Goal: Obtain resource: Obtain resource

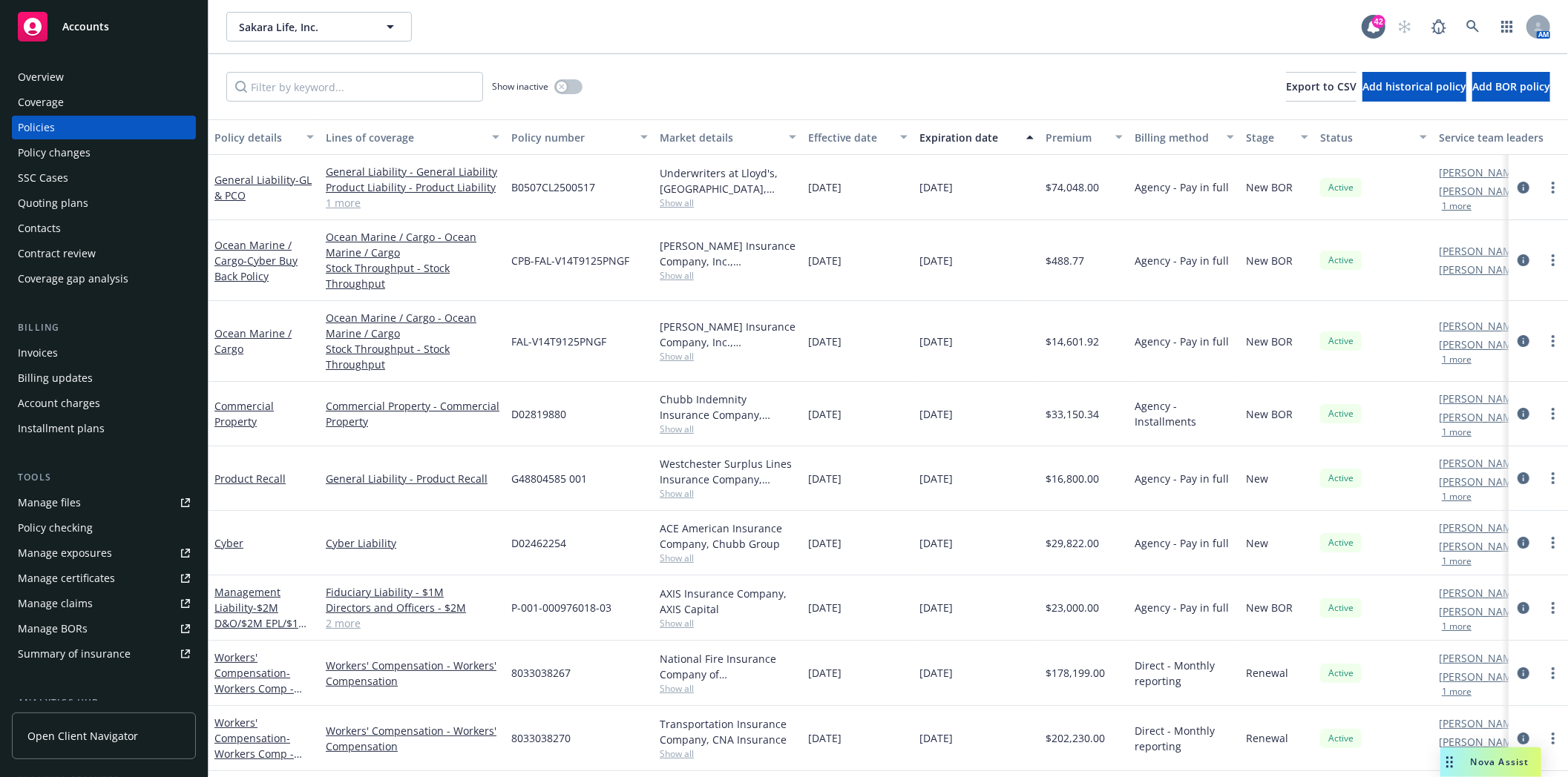
scroll to position [6, 0]
click at [1470, 24] on icon at bounding box center [1473, 27] width 14 height 13
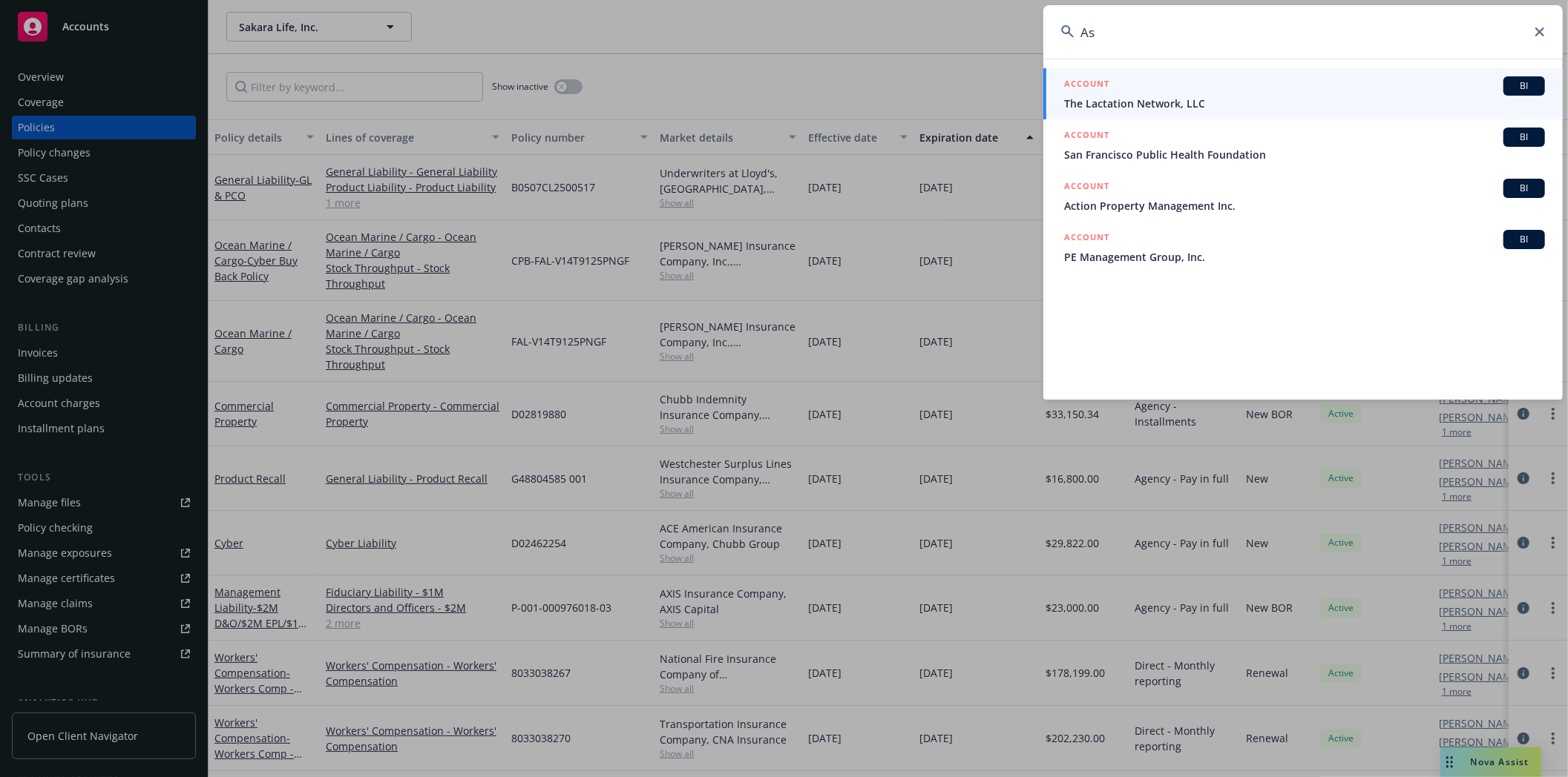
type input "A"
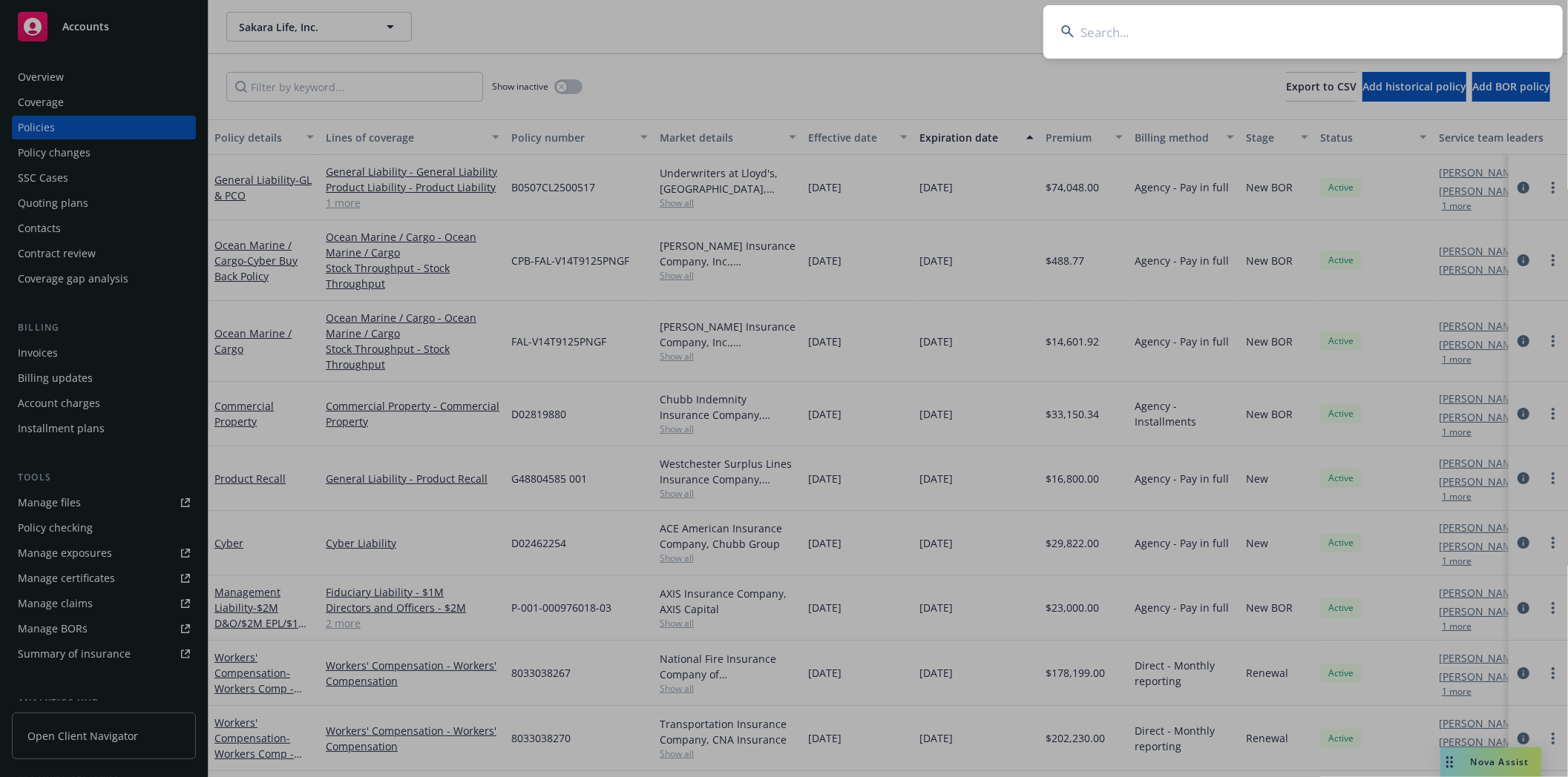
click at [1118, 25] on input at bounding box center [1303, 31] width 520 height 53
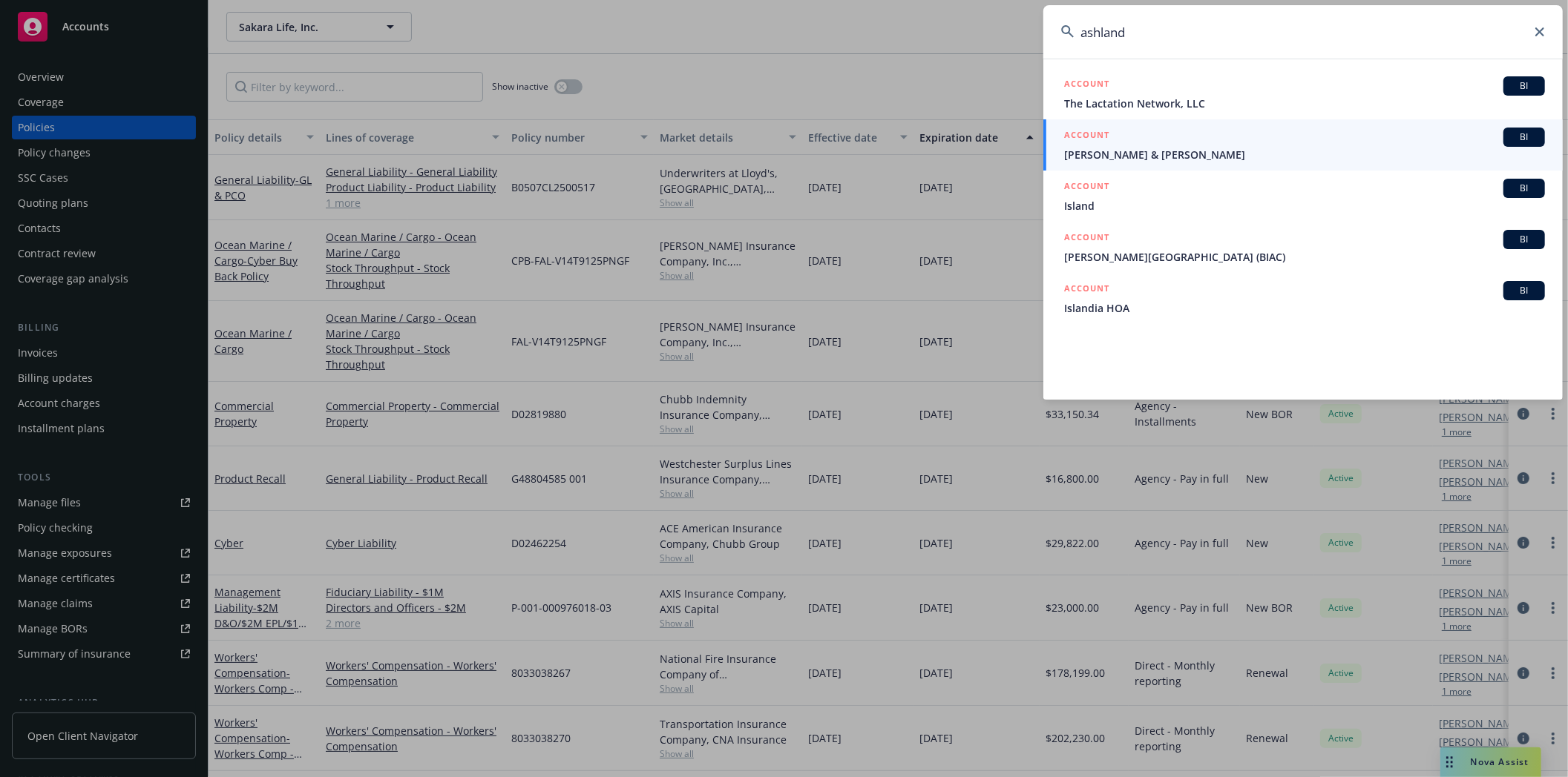
click at [1141, 31] on input "ashland" at bounding box center [1303, 31] width 520 height 53
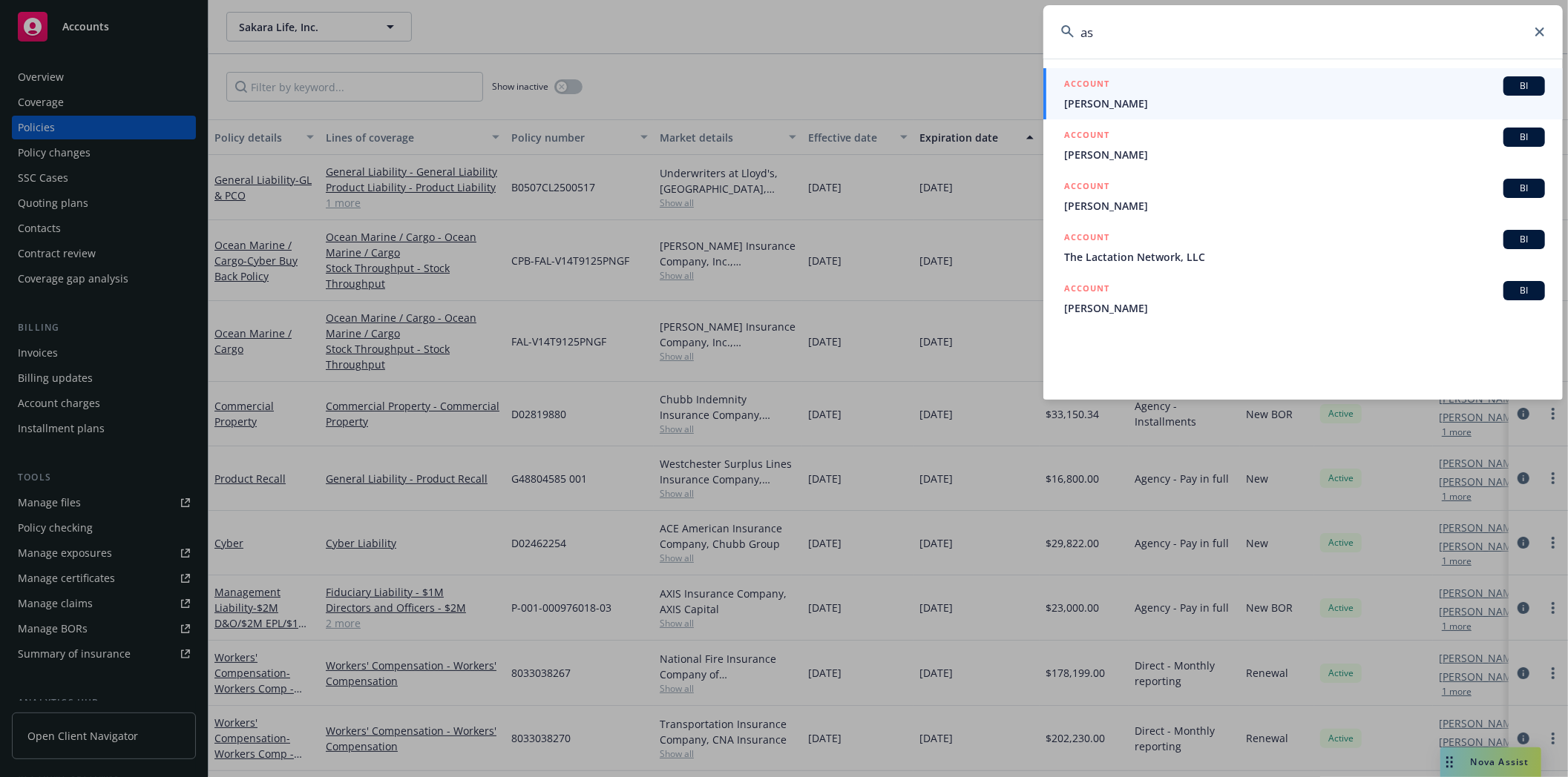
type input "a"
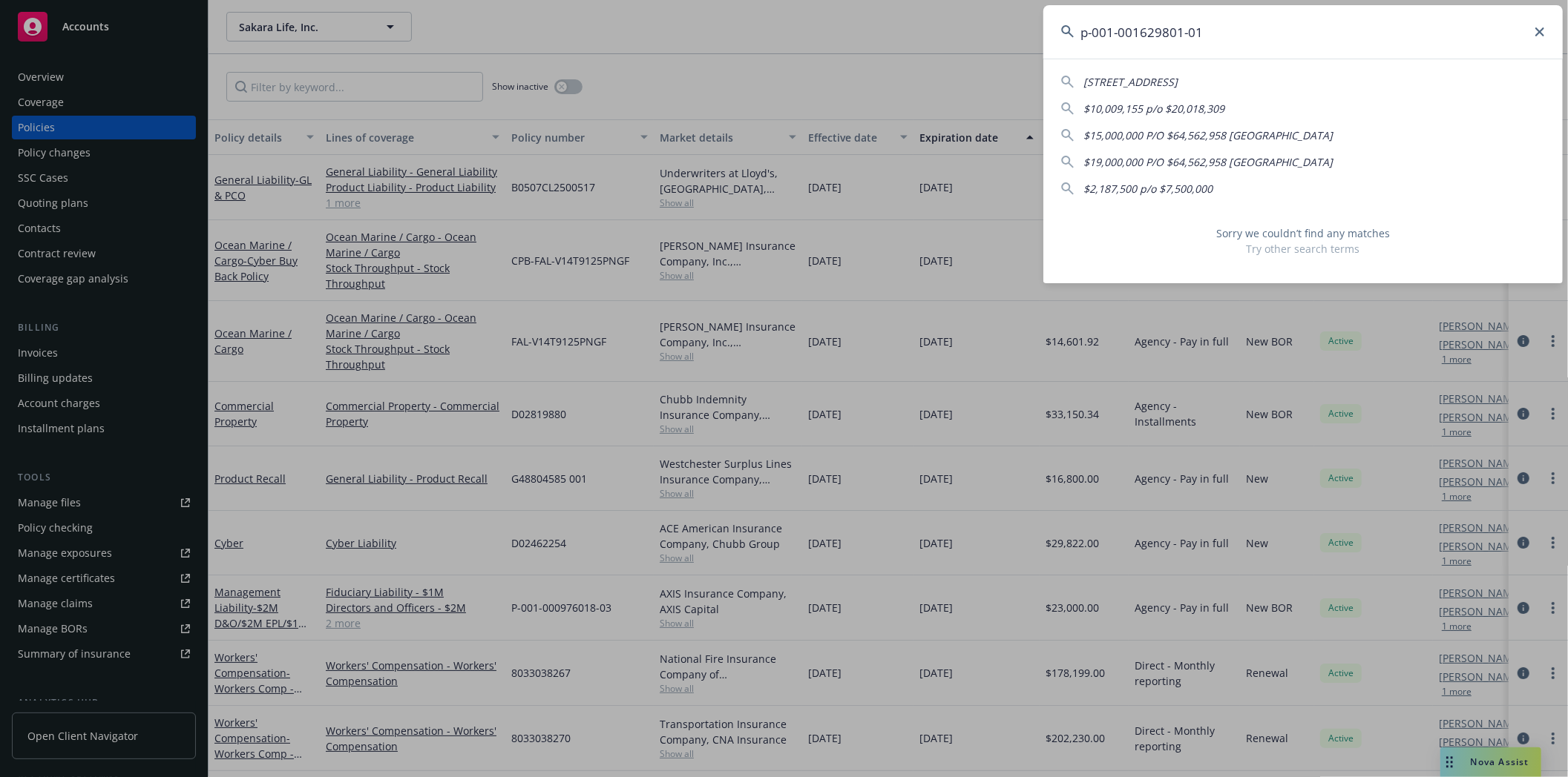
type input "p-001-001629801-01"
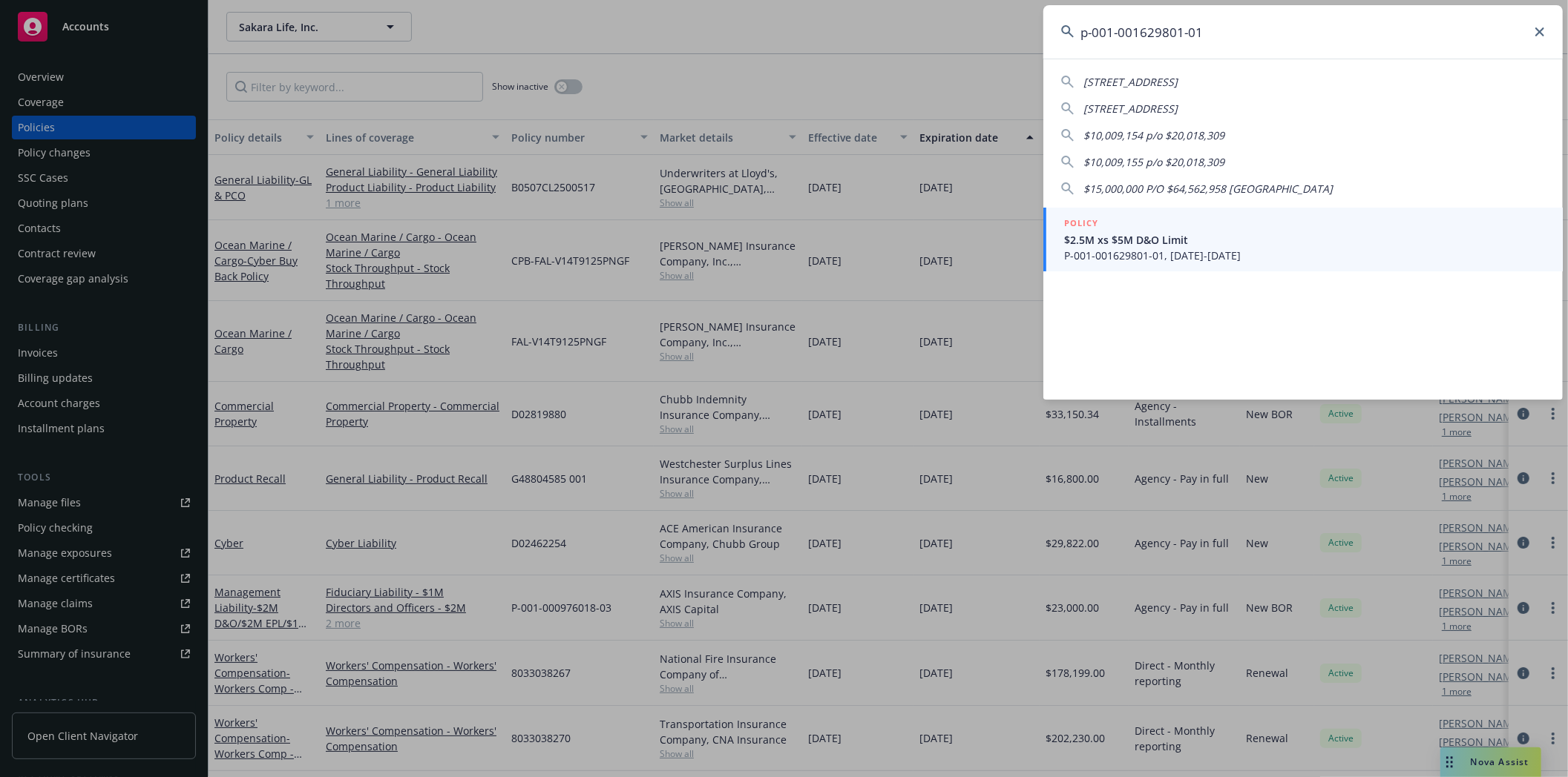
click at [1135, 248] on span "P-001-001629801-01, 04/23/2025-04/23/2026" at bounding box center [1304, 255] width 481 height 15
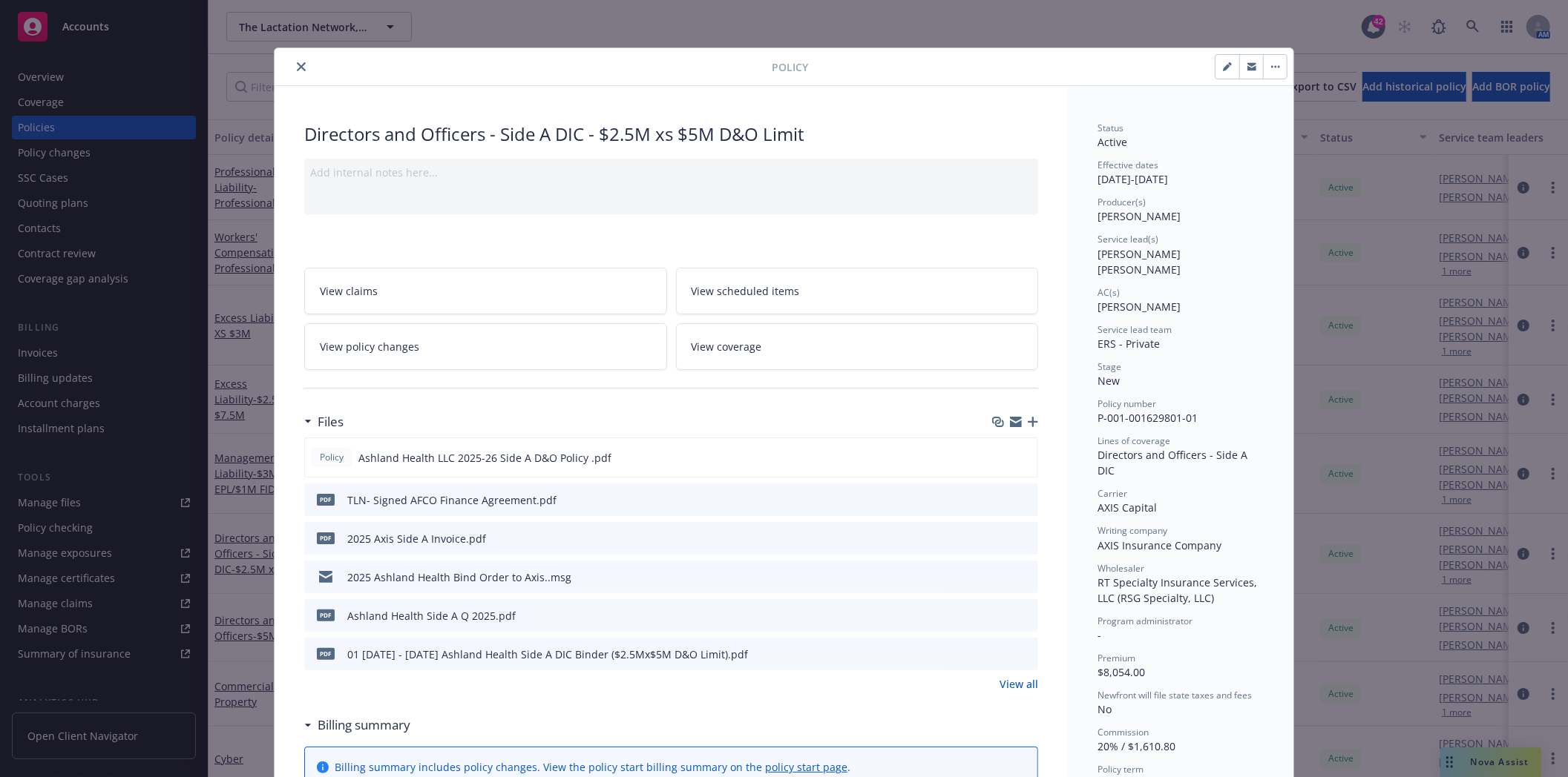
click at [297, 69] on icon "close" at bounding box center [301, 67] width 9 height 9
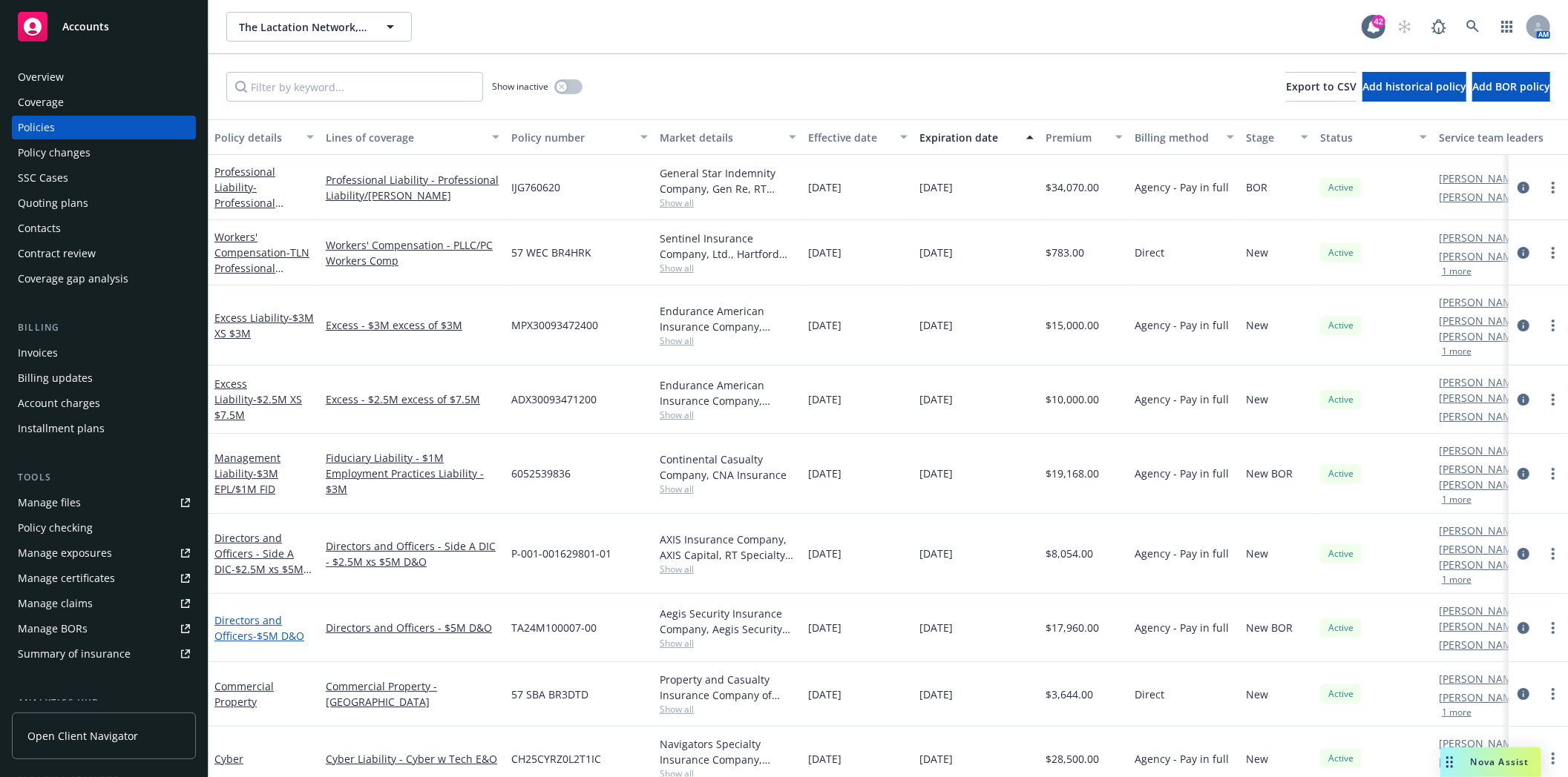
click at [248, 613] on link "Directors and Officers - $5M D&O" at bounding box center [258, 628] width 90 height 30
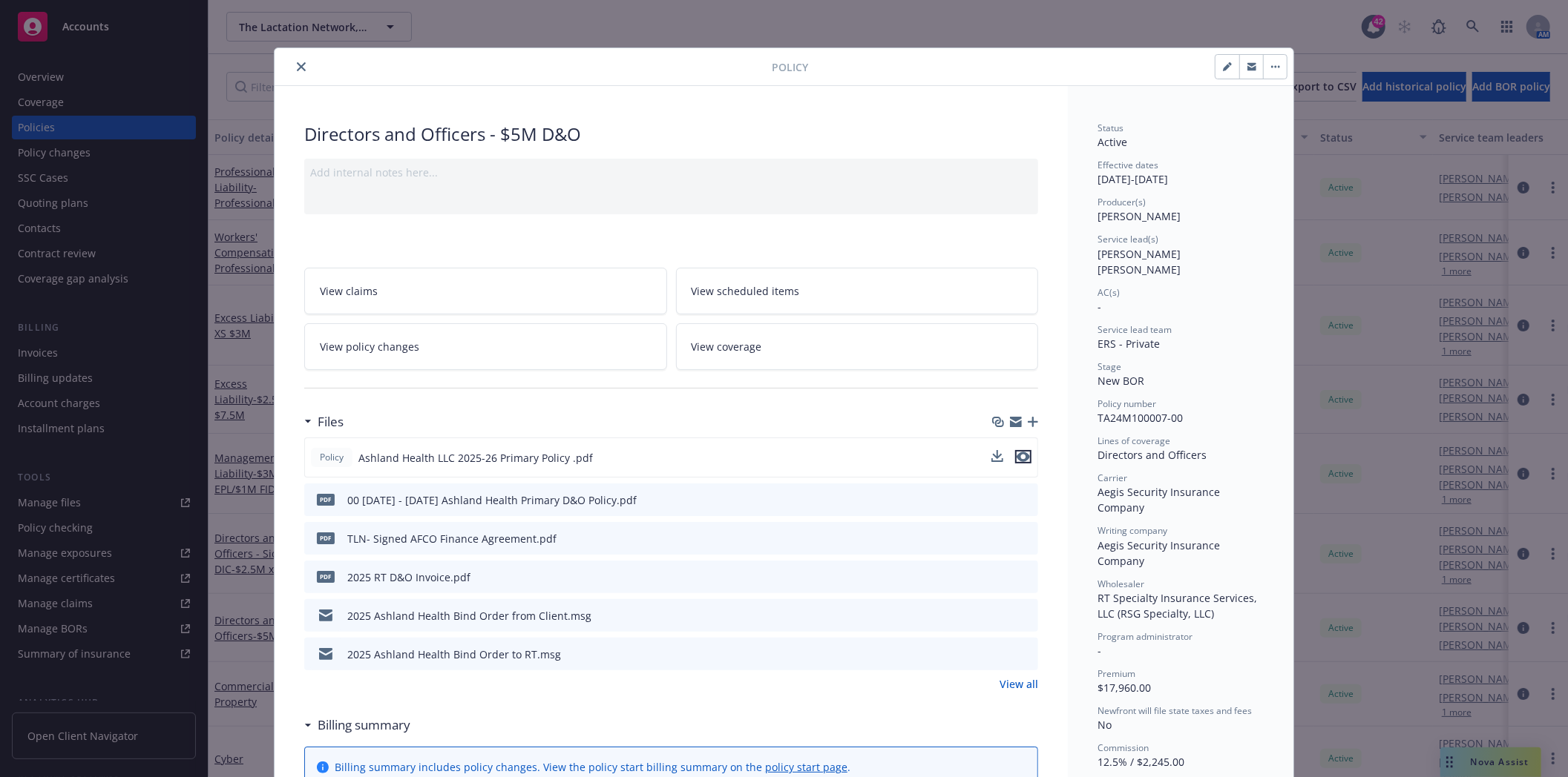
click at [1016, 455] on icon "preview file" at bounding box center [1023, 457] width 14 height 11
click at [297, 69] on icon "close" at bounding box center [301, 67] width 9 height 9
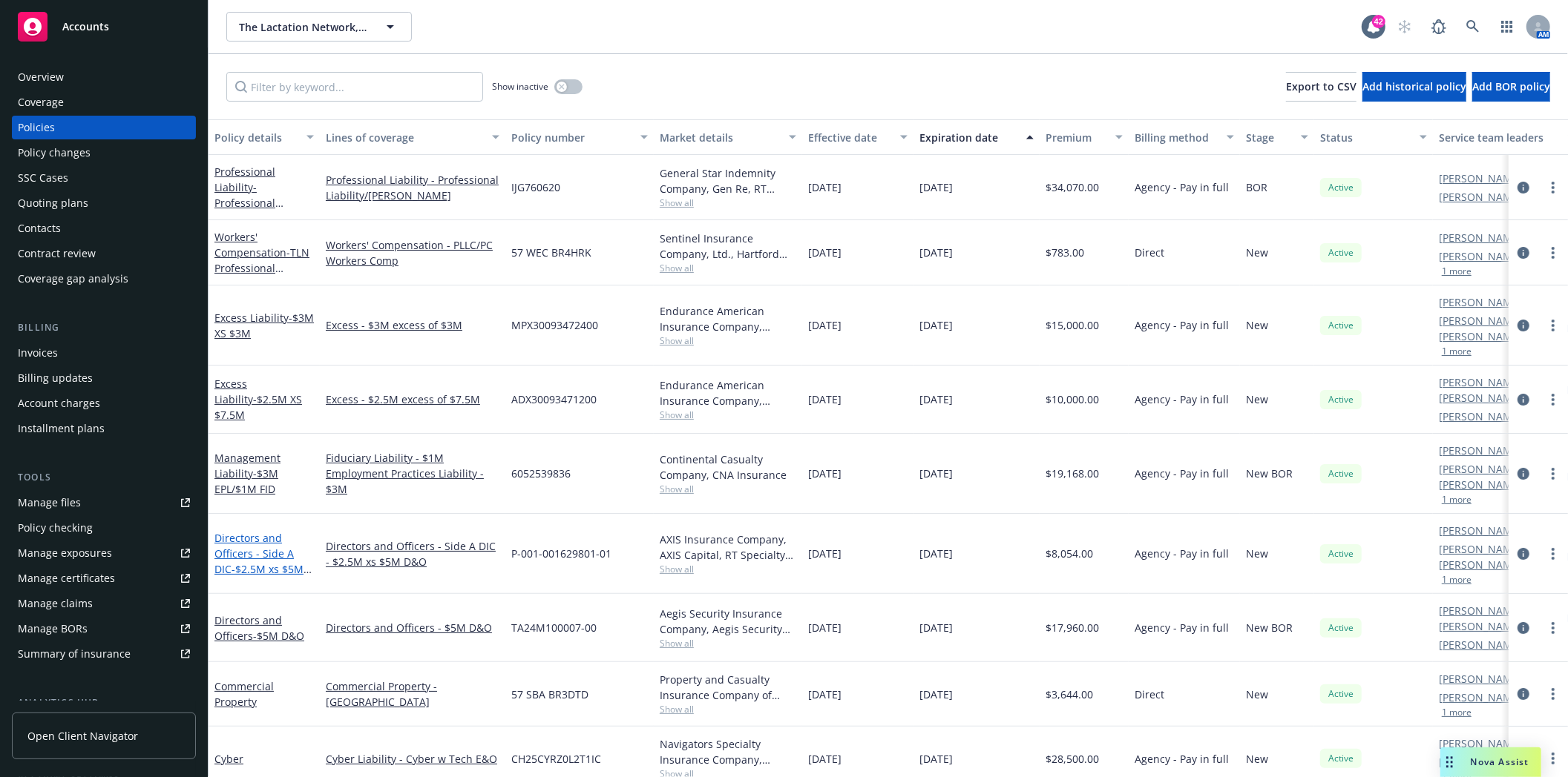
click at [246, 531] on link "Directors and Officers - Side A DIC - $2.5M xs $5M D&O Limit" at bounding box center [258, 561] width 89 height 61
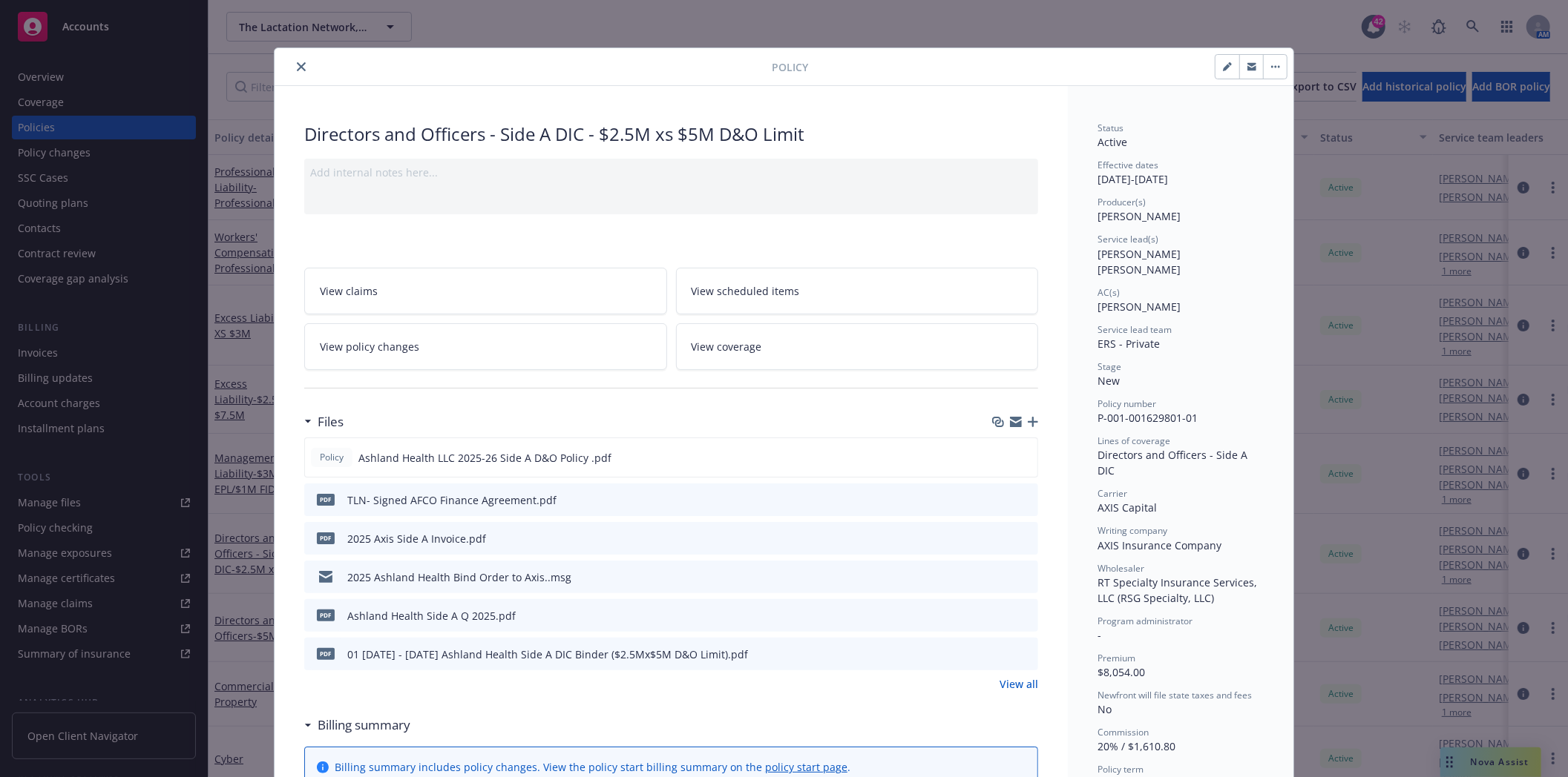
scroll to position [44, 0]
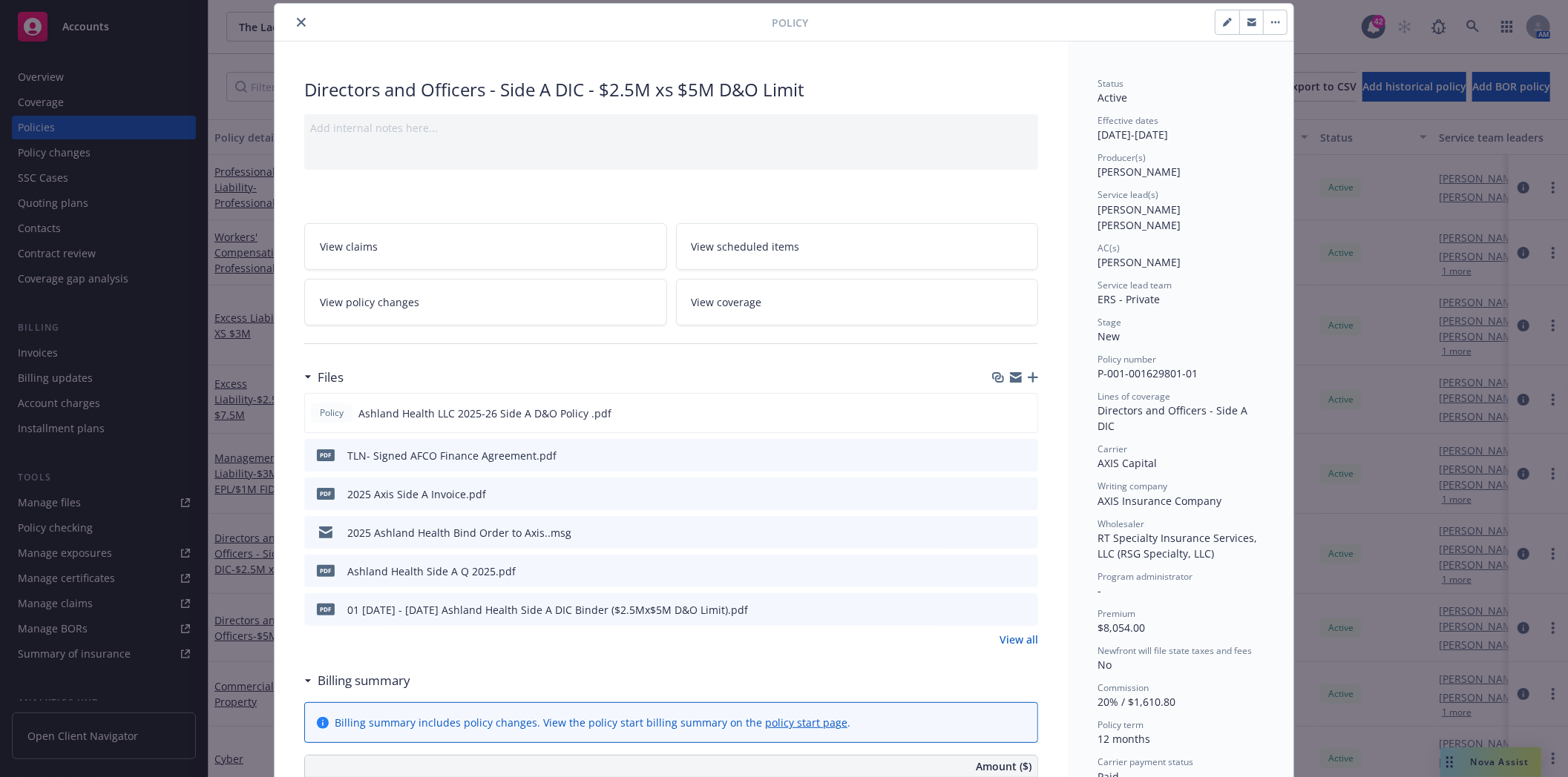
click at [297, 18] on icon "close" at bounding box center [301, 21] width 9 height 9
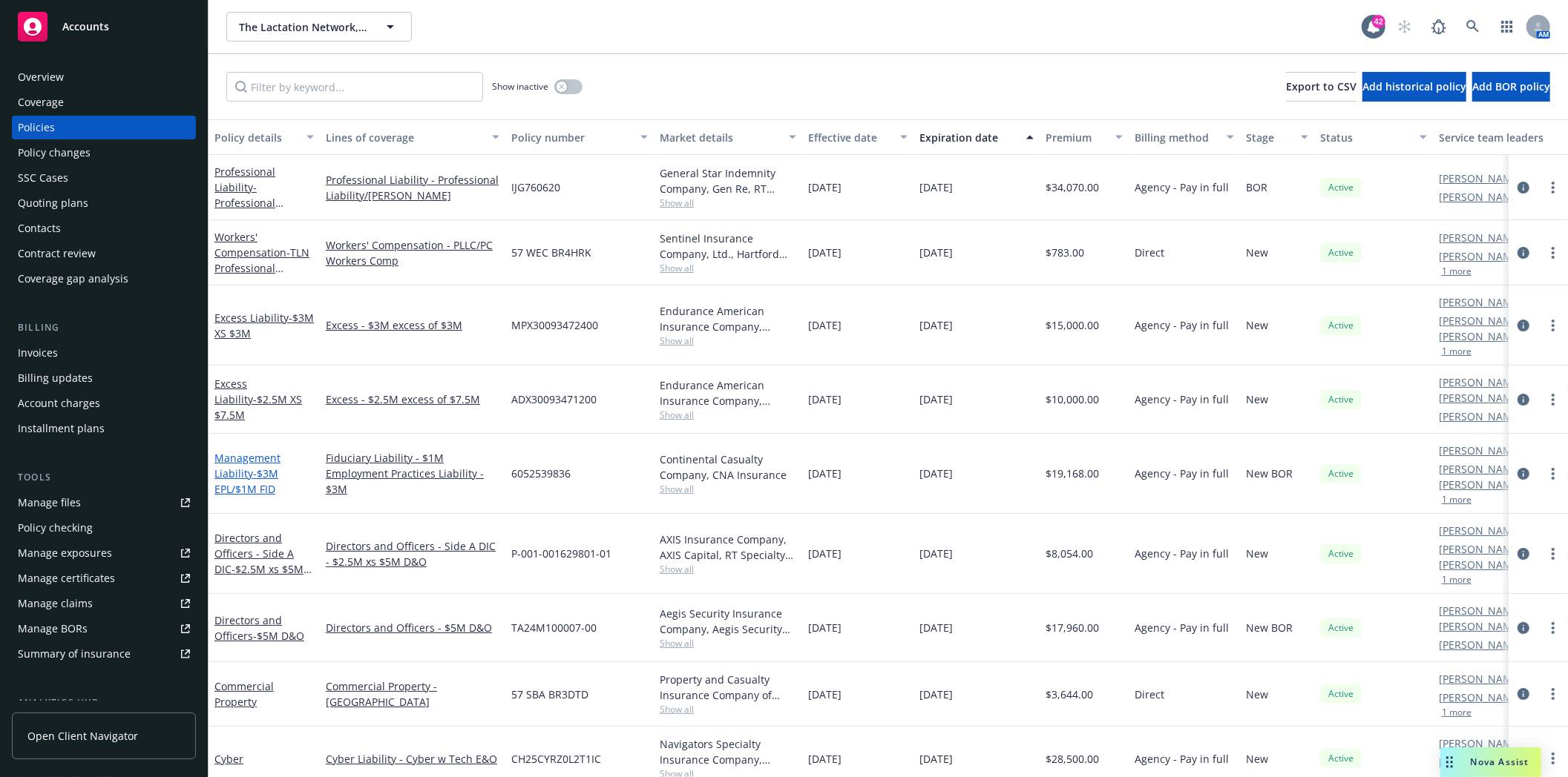
click at [241, 451] on link "Management Liability - $3M EPL/$1M FID" at bounding box center [247, 473] width 66 height 45
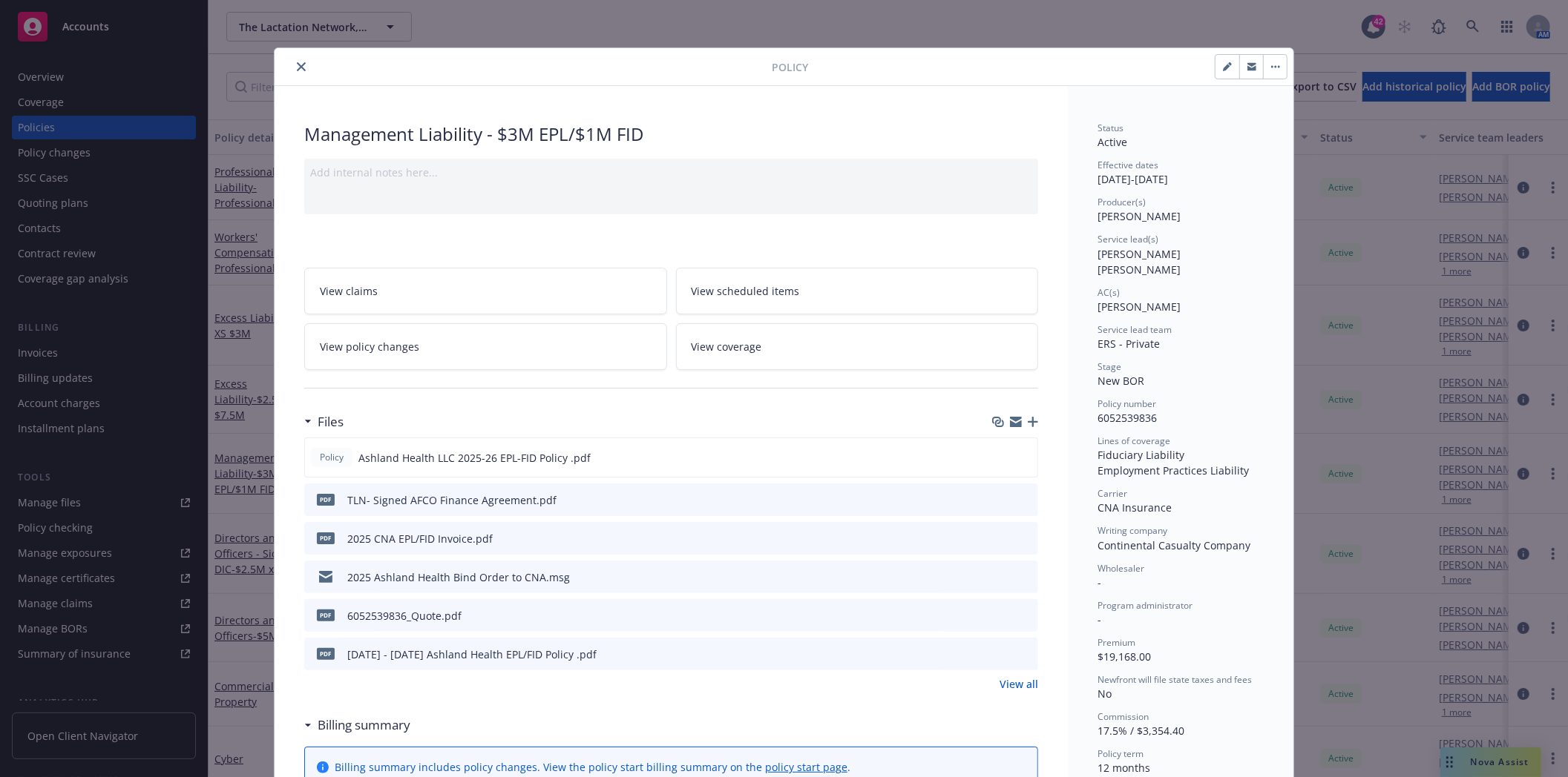
click at [1223, 70] on icon "button" at bounding box center [1227, 67] width 9 height 9
select select "NEW_BOR"
select select "12"
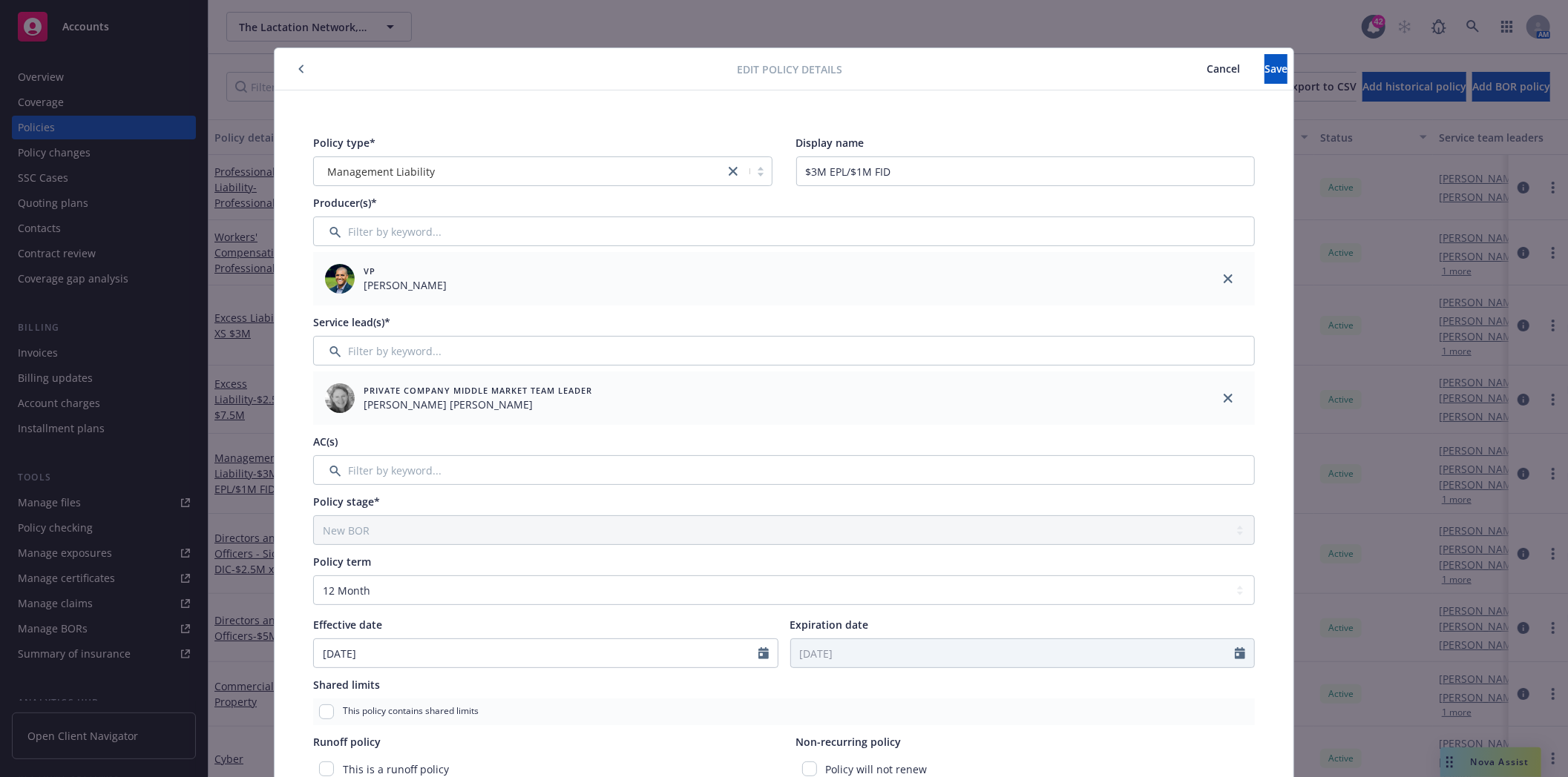
click at [298, 68] on icon "button" at bounding box center [301, 68] width 6 height 9
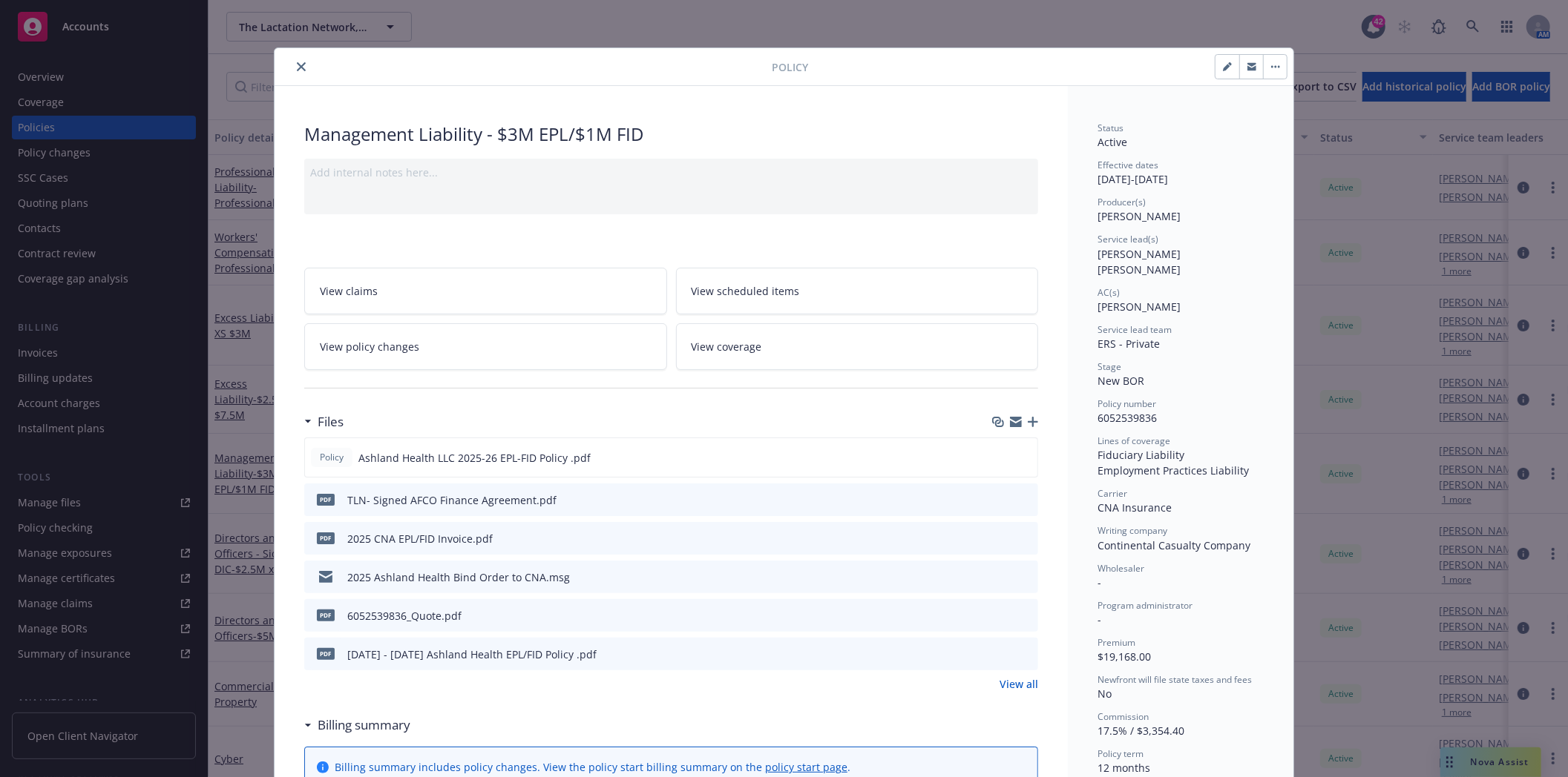
click at [1006, 681] on link "View all" at bounding box center [1018, 684] width 39 height 15
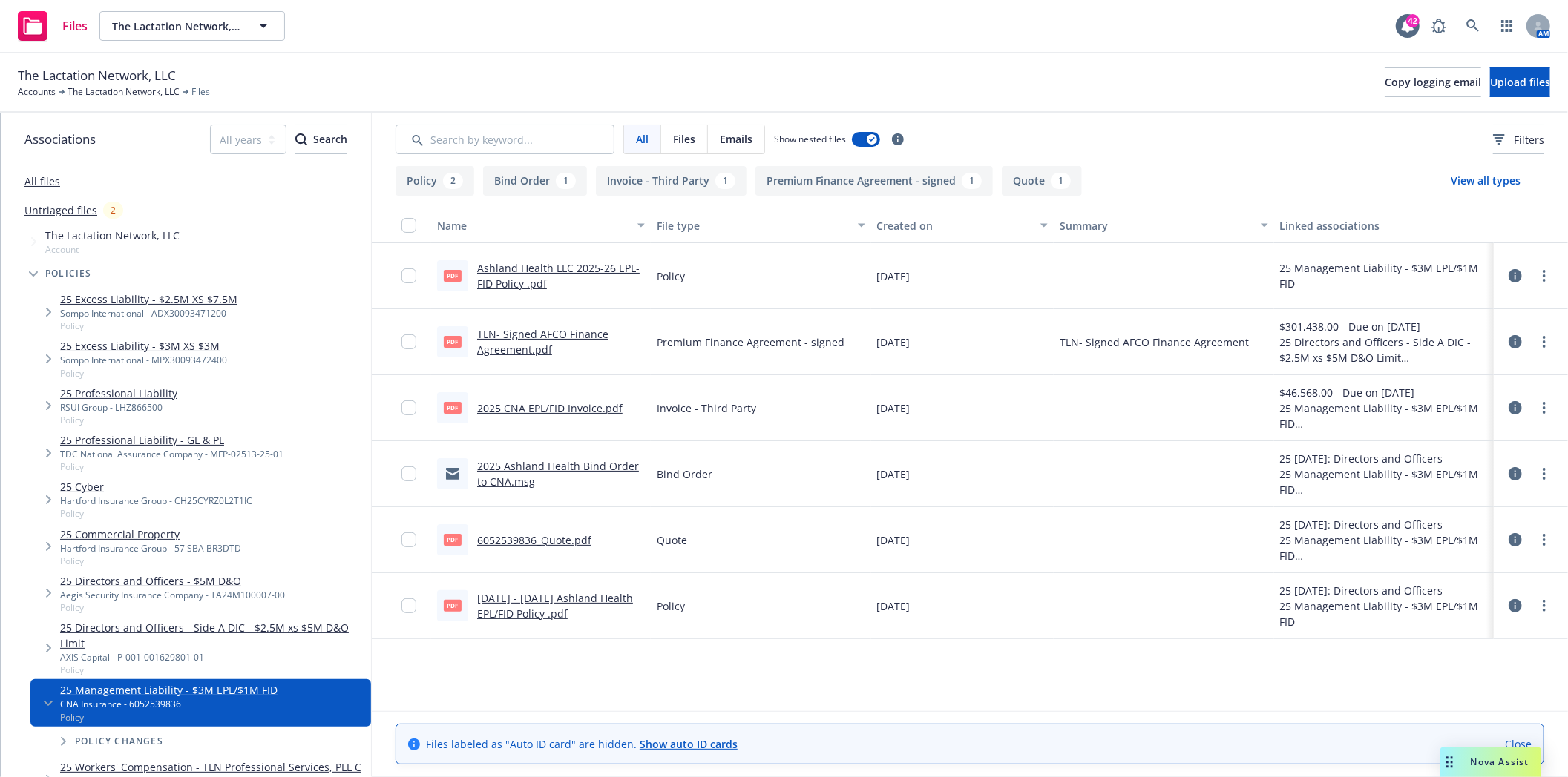
click at [515, 539] on link "6052539836_Quote.pdf" at bounding box center [534, 540] width 114 height 14
click at [411, 540] on input "checkbox" at bounding box center [408, 539] width 14 height 14
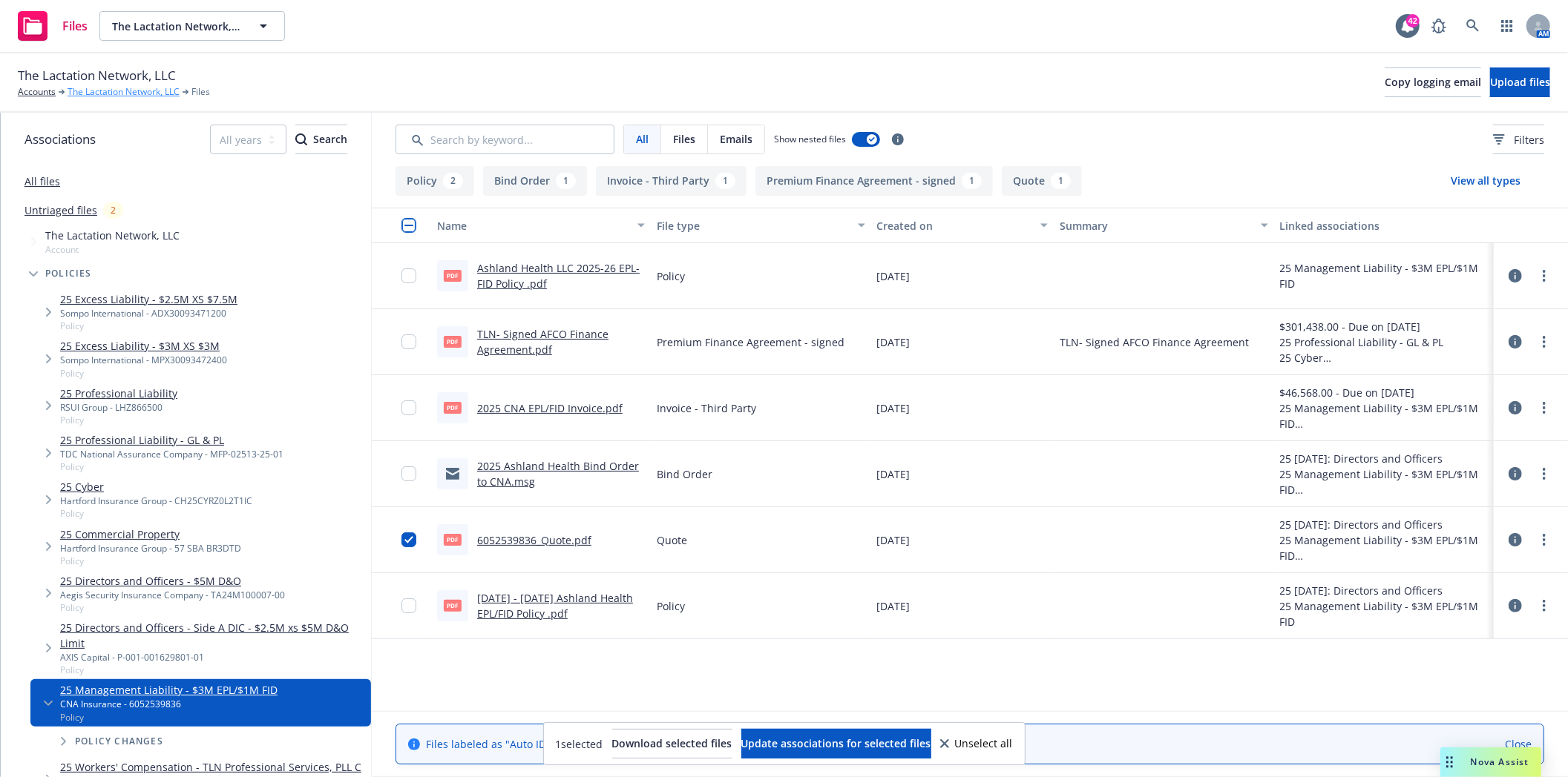
click at [85, 93] on link "The Lactation Network, LLC" at bounding box center [123, 92] width 112 height 13
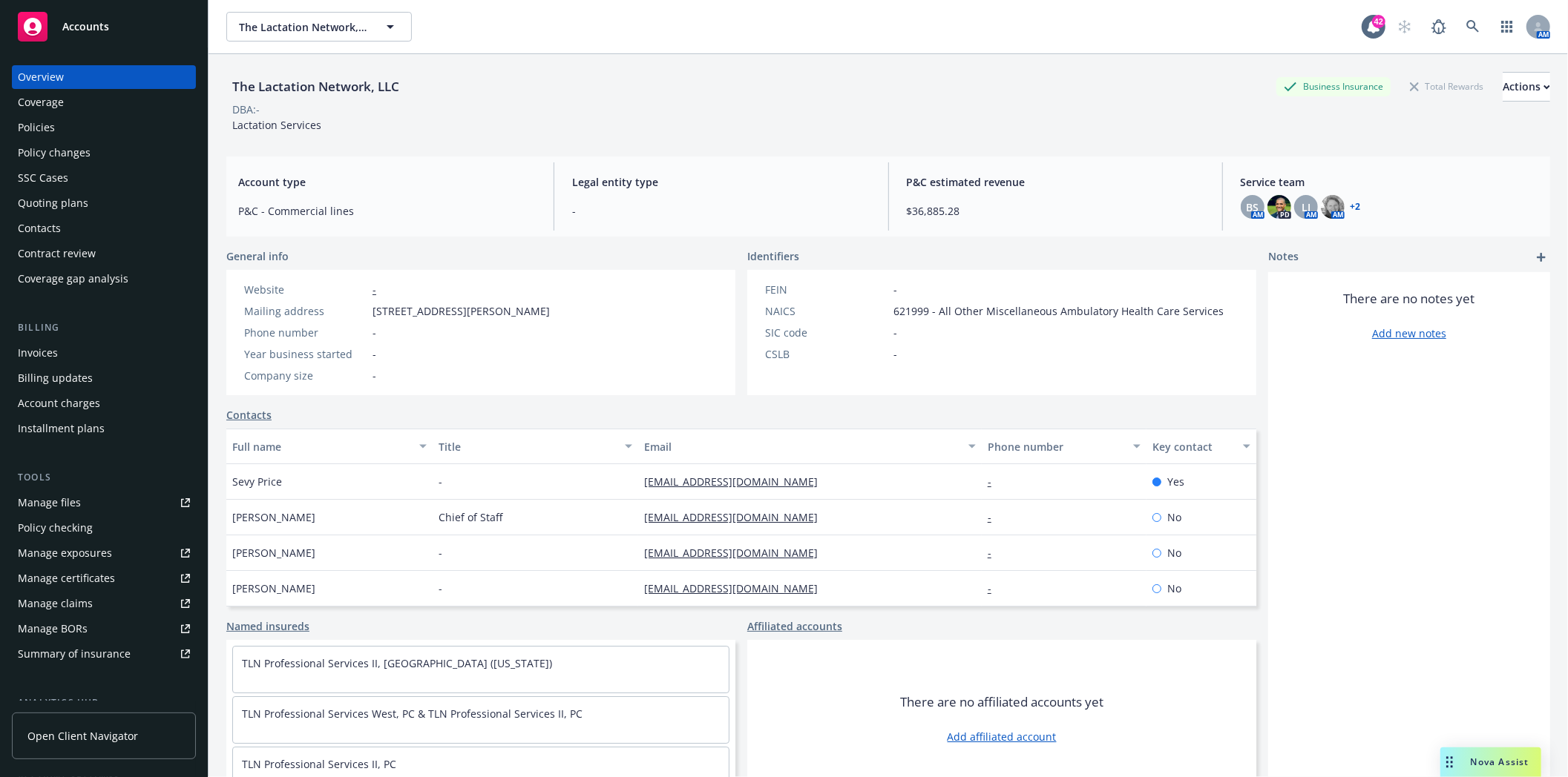
click at [42, 204] on div "Quoting plans" at bounding box center [52, 203] width 70 height 24
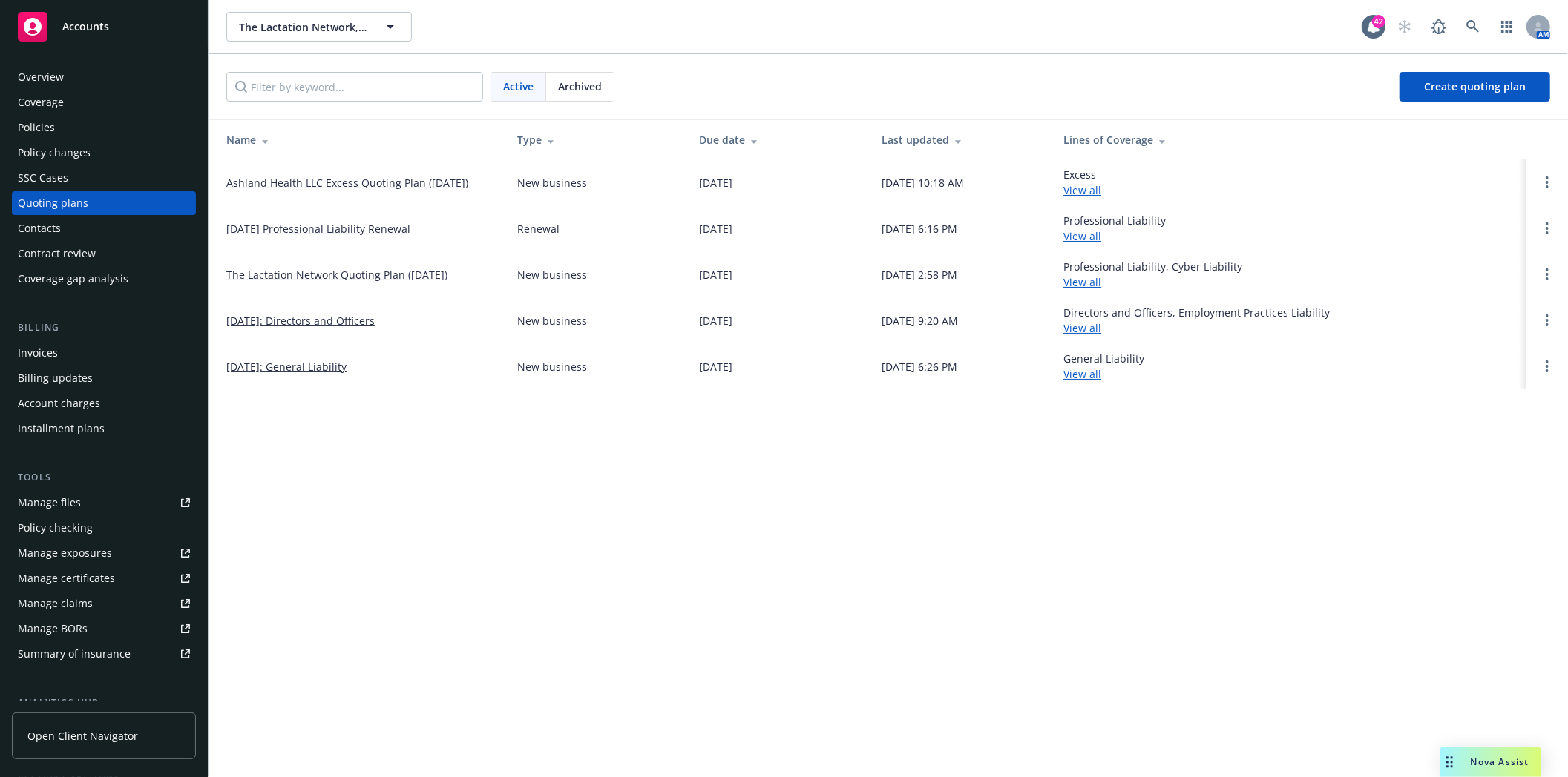
click at [298, 317] on link "04/23/2025: Directors and Officers" at bounding box center [301, 321] width 149 height 15
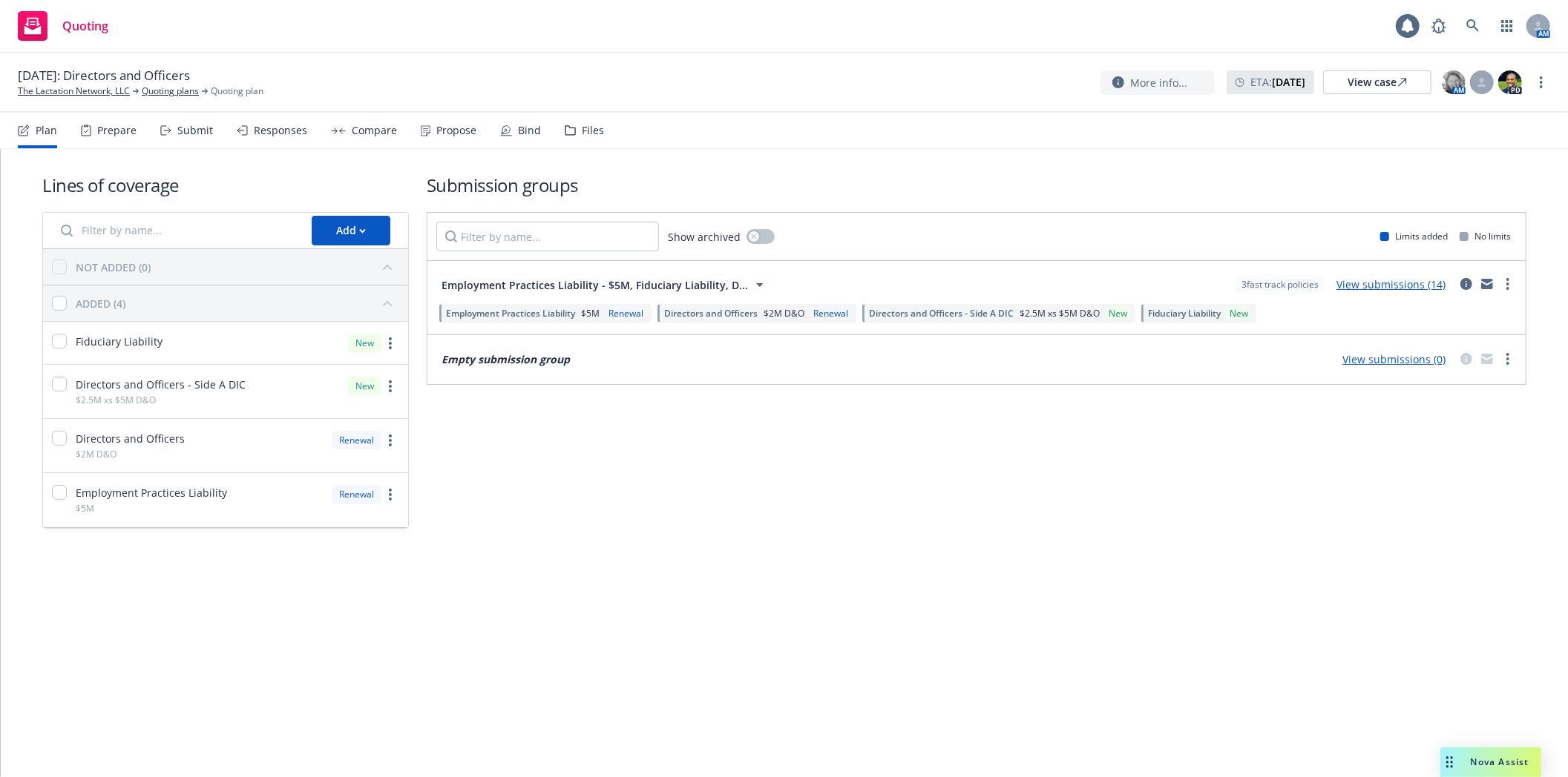
click at [573, 124] on div "Files" at bounding box center [584, 130] width 40 height 36
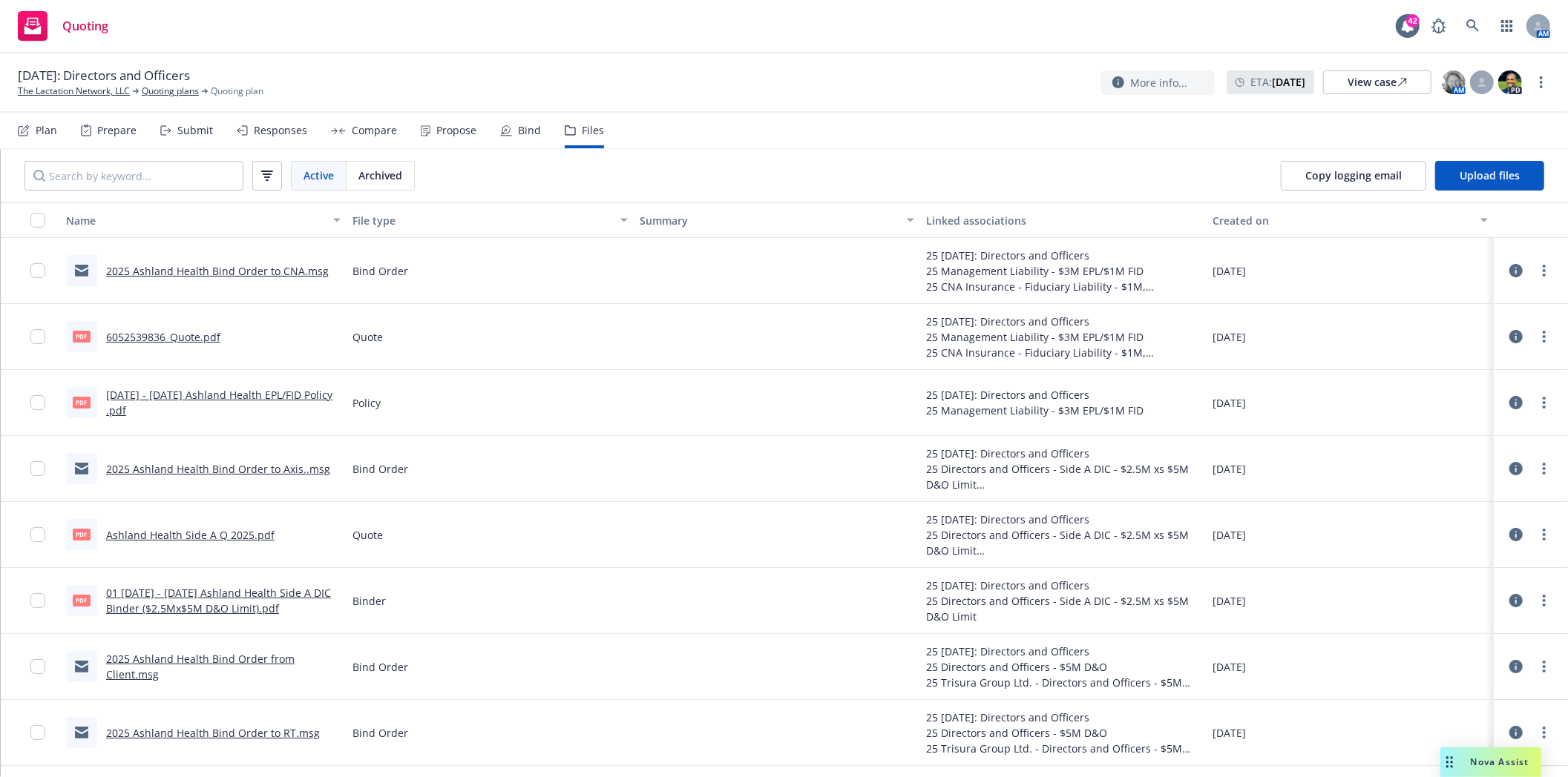
click at [149, 611] on link "01 [DATE] - [DATE] Ashland Health Side A DIC Binder ($2.5Mx$5M D&O Limit).pdf" at bounding box center [218, 601] width 225 height 30
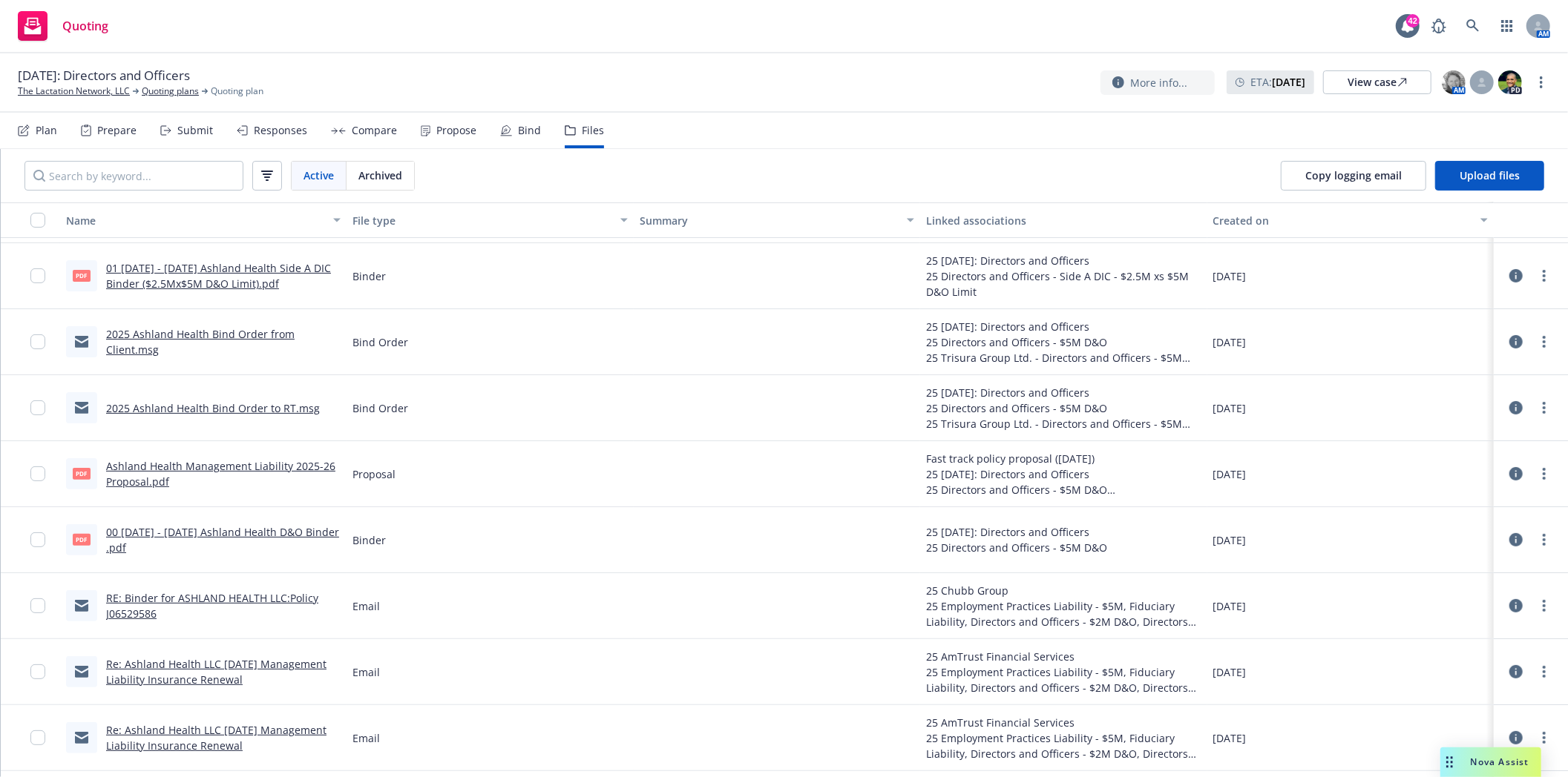
scroll to position [330, 0]
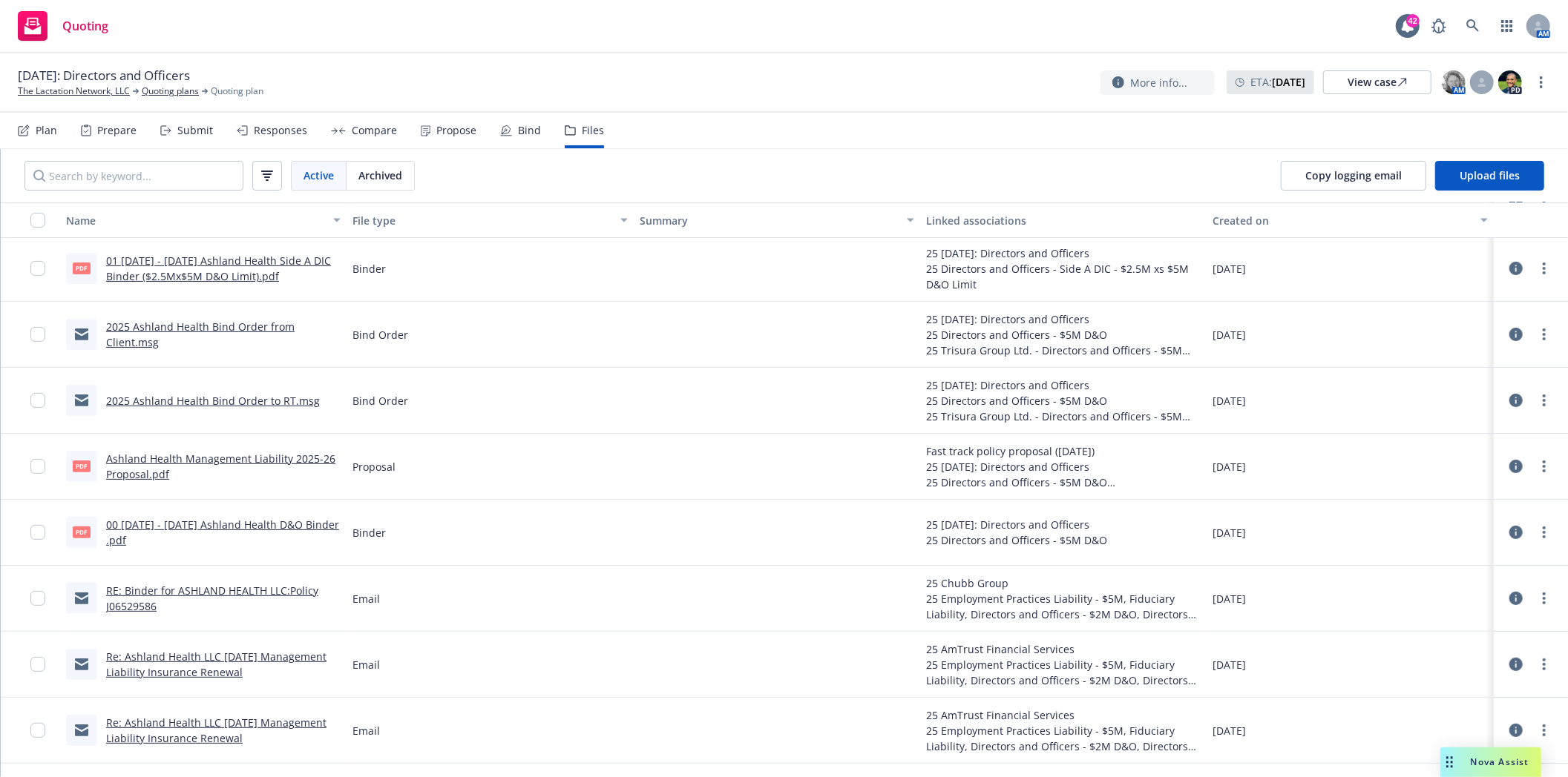
click at [197, 535] on link "00 2025 - 2026 Ashland Health D&O Binder .pdf" at bounding box center [223, 532] width 233 height 30
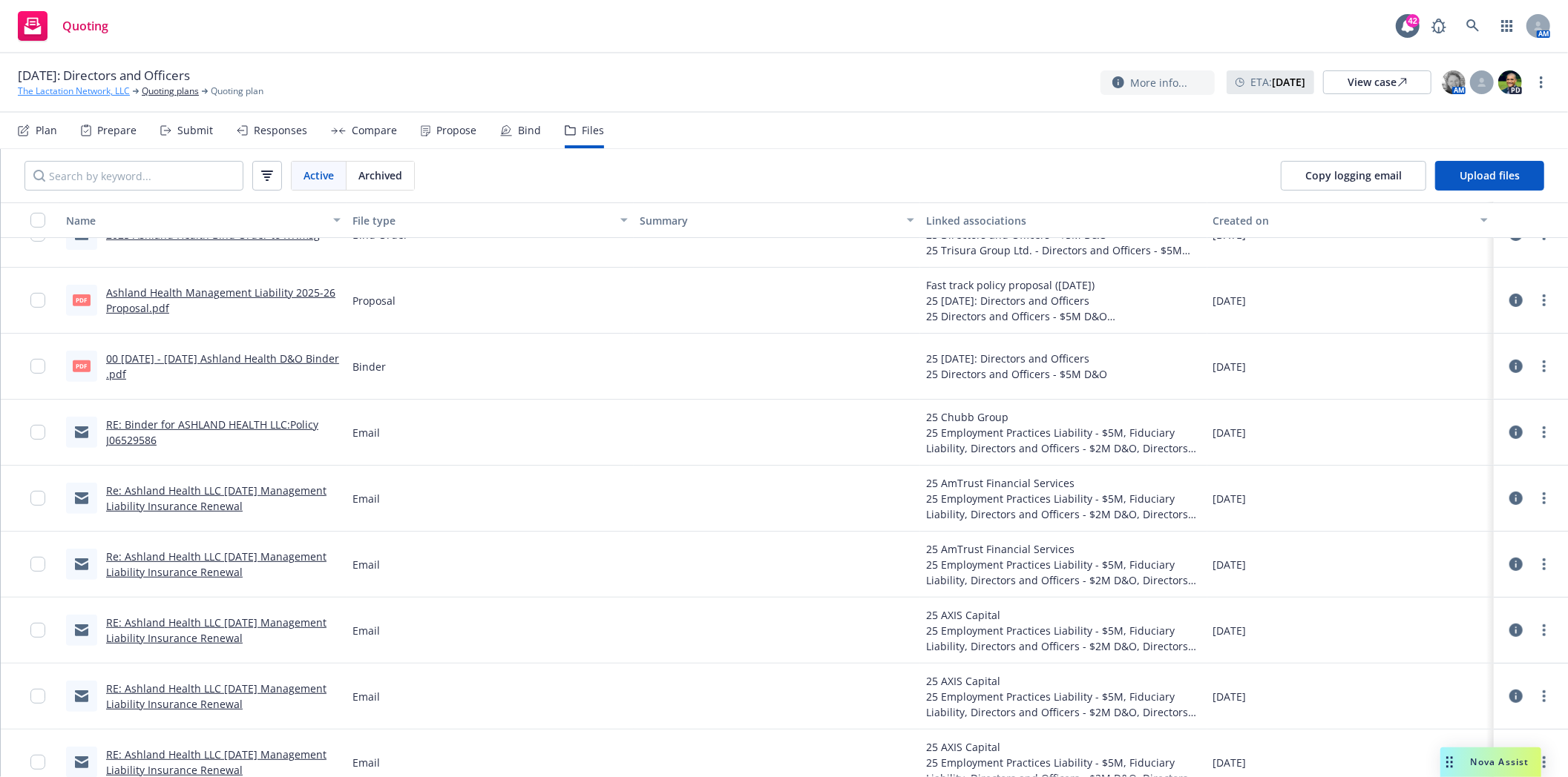
click at [102, 93] on link "The Lactation Network, LLC" at bounding box center [73, 92] width 112 height 13
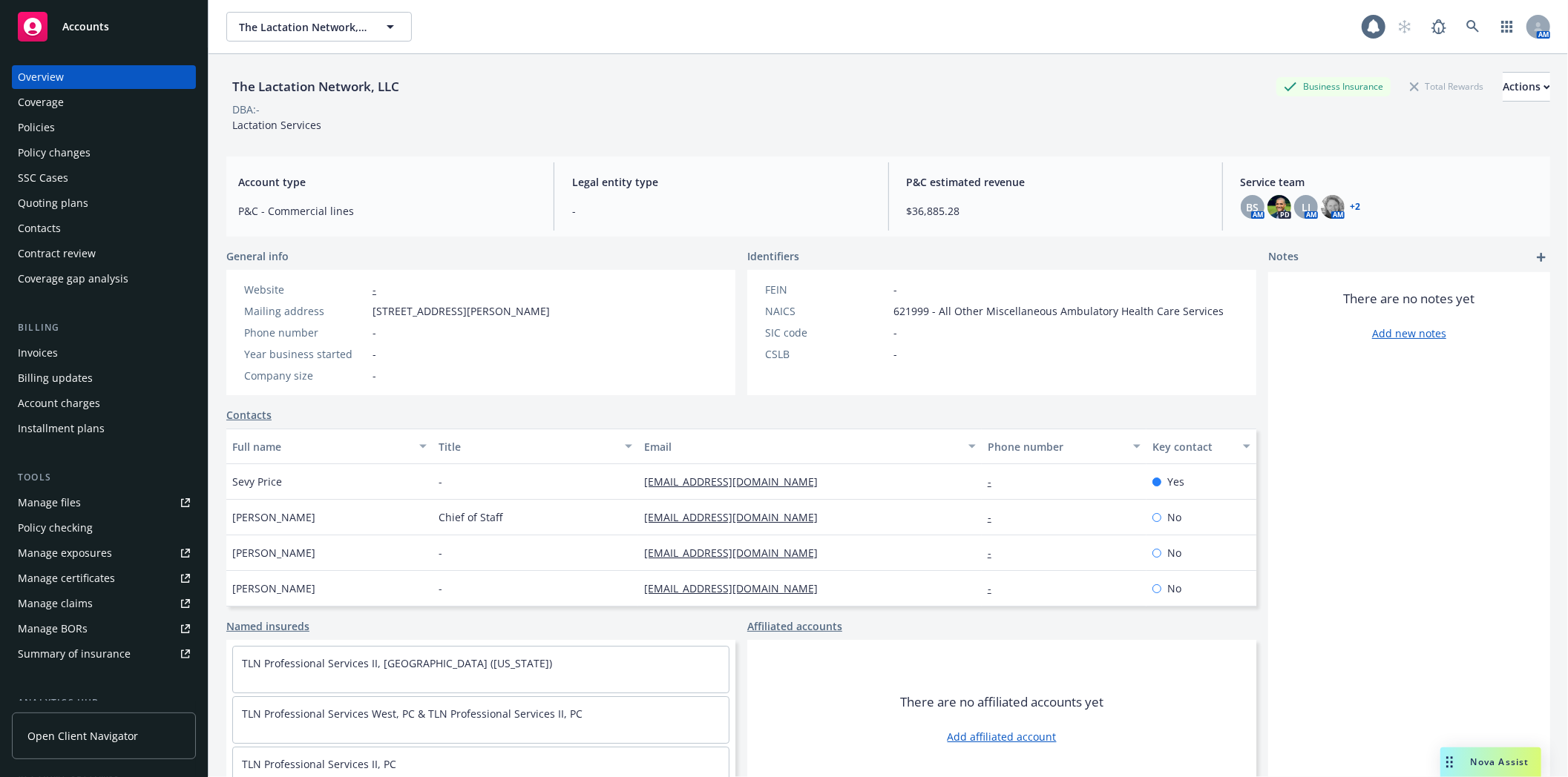
click at [37, 121] on div "Policies" at bounding box center [36, 127] width 37 height 24
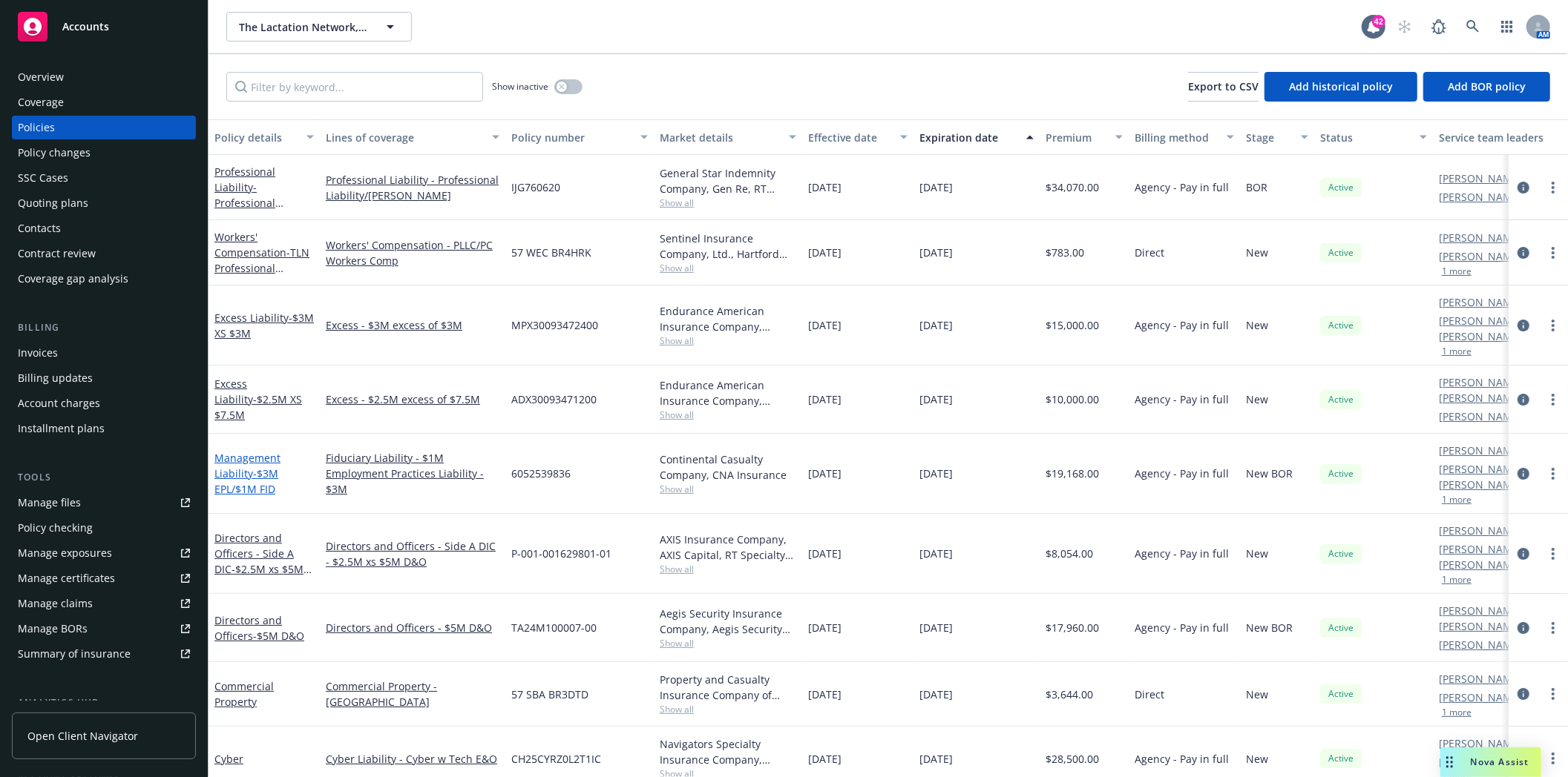
click at [254, 467] on span "- $3M EPL/$1M FID" at bounding box center [246, 481] width 64 height 30
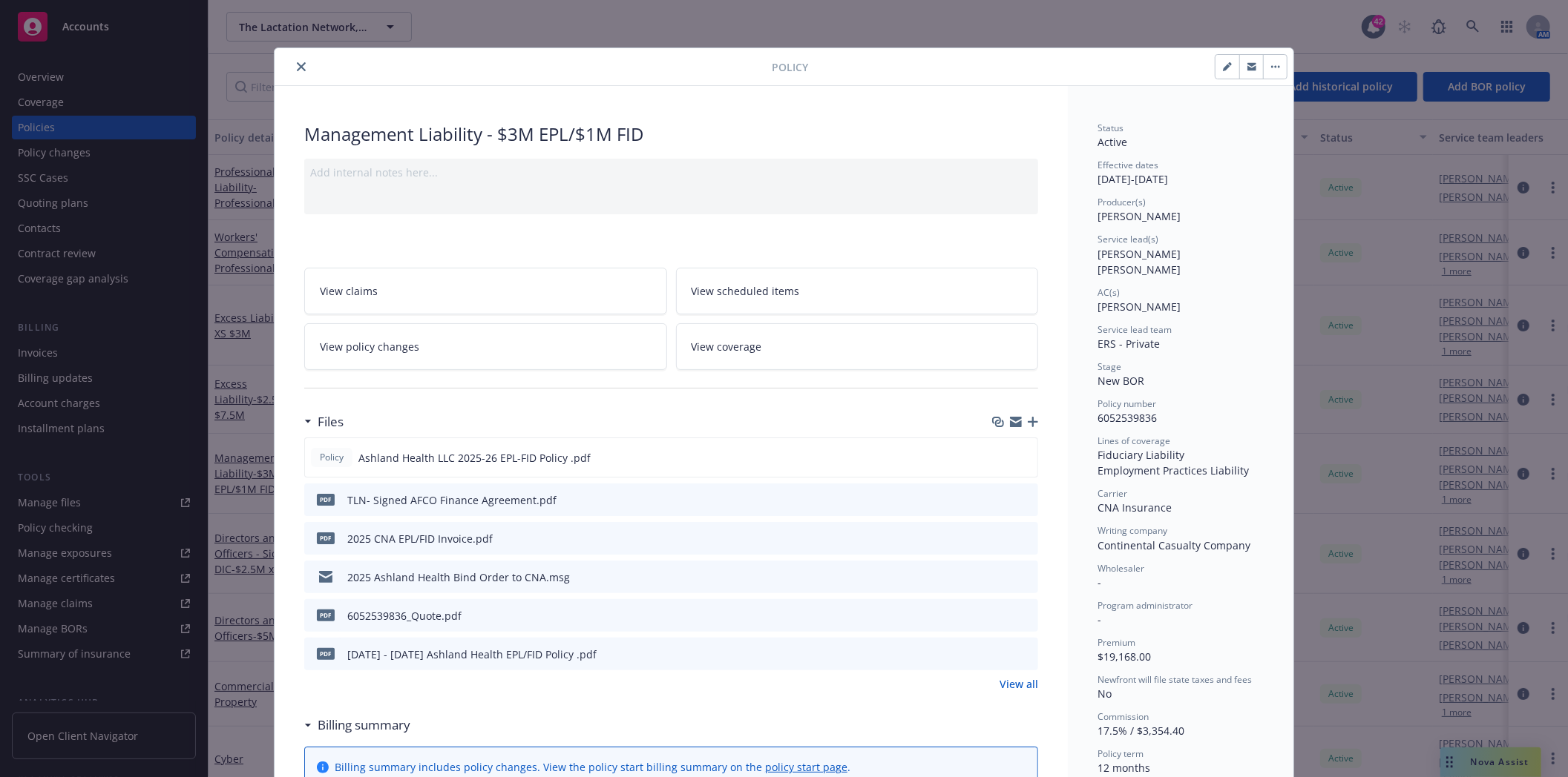
click at [1014, 685] on link "View all" at bounding box center [1018, 684] width 39 height 15
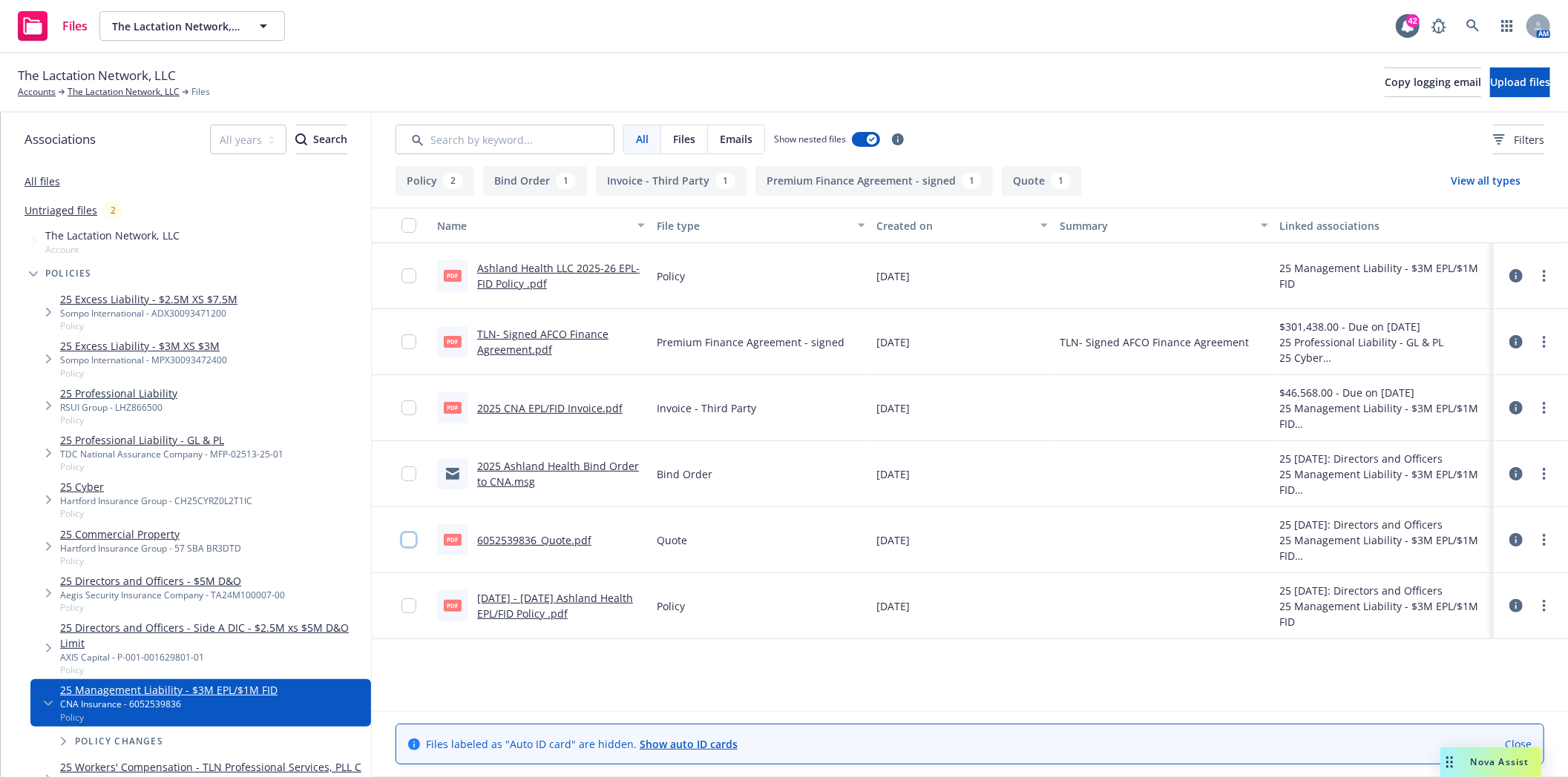
click at [409, 546] on input "checkbox" at bounding box center [408, 539] width 14 height 14
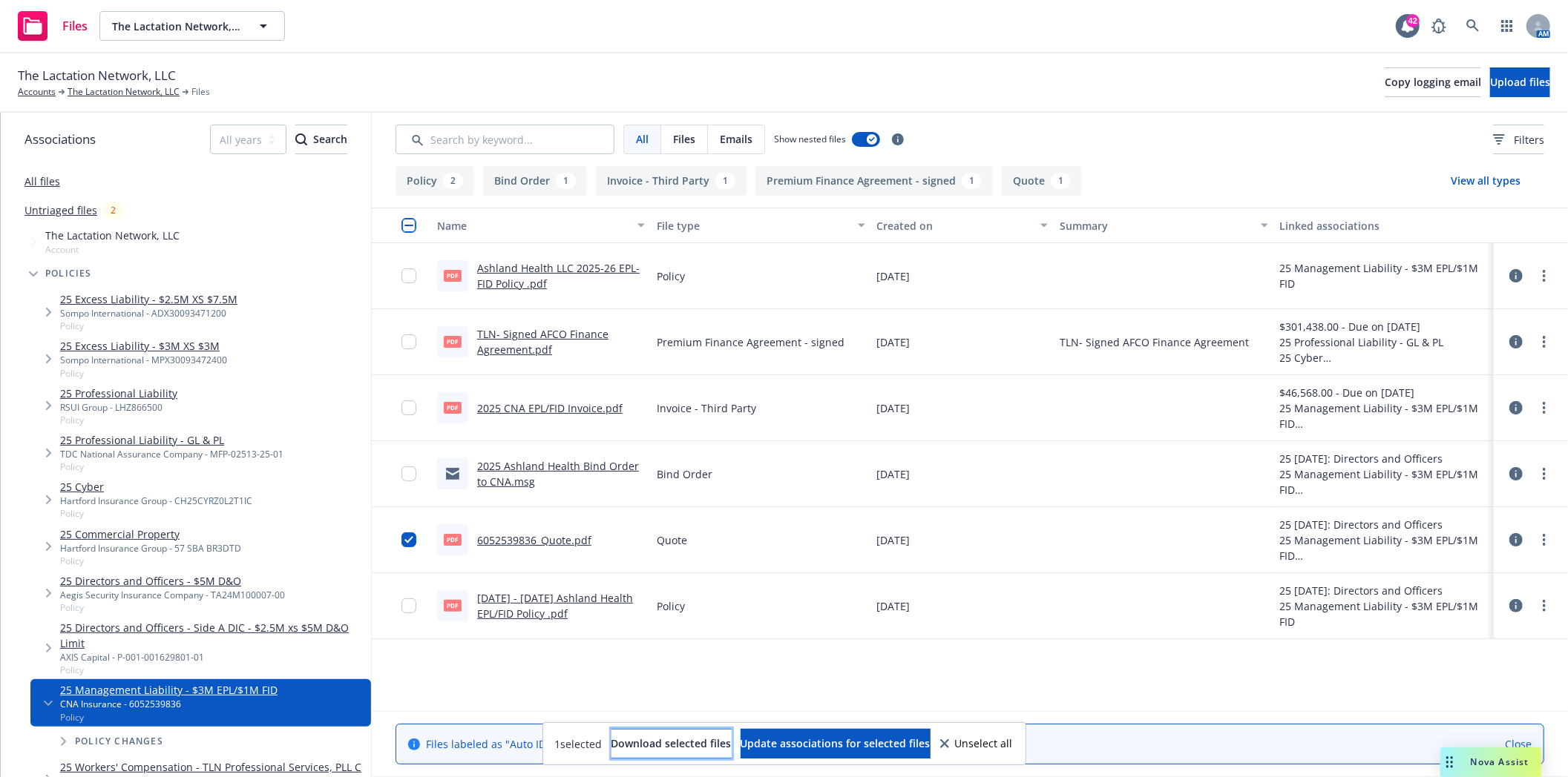
click at [635, 748] on span "Download selected files" at bounding box center [671, 743] width 121 height 14
click at [82, 94] on link "The Lactation Network, LLC" at bounding box center [123, 92] width 112 height 13
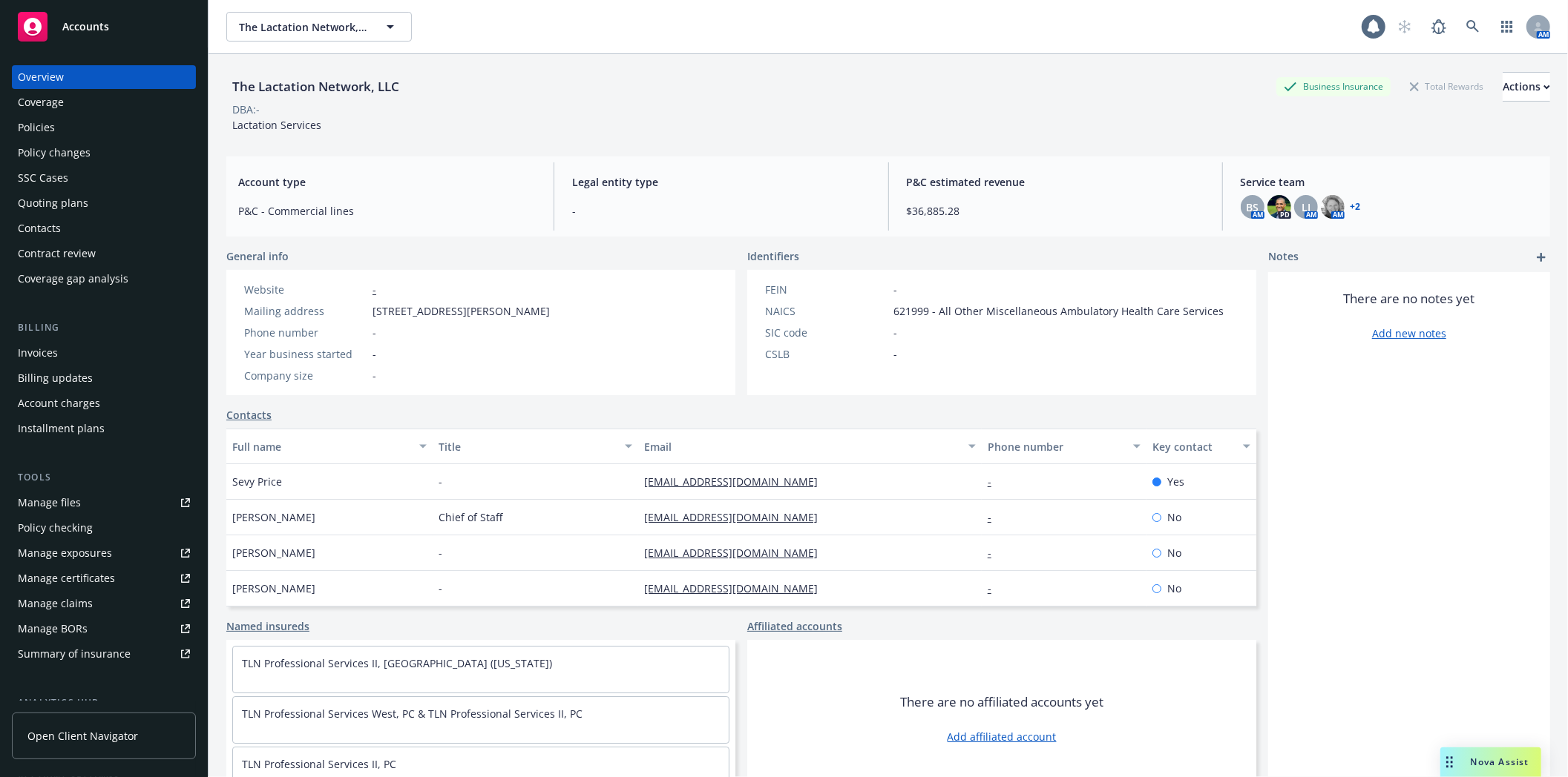
click at [33, 130] on div "Policies" at bounding box center [36, 127] width 37 height 24
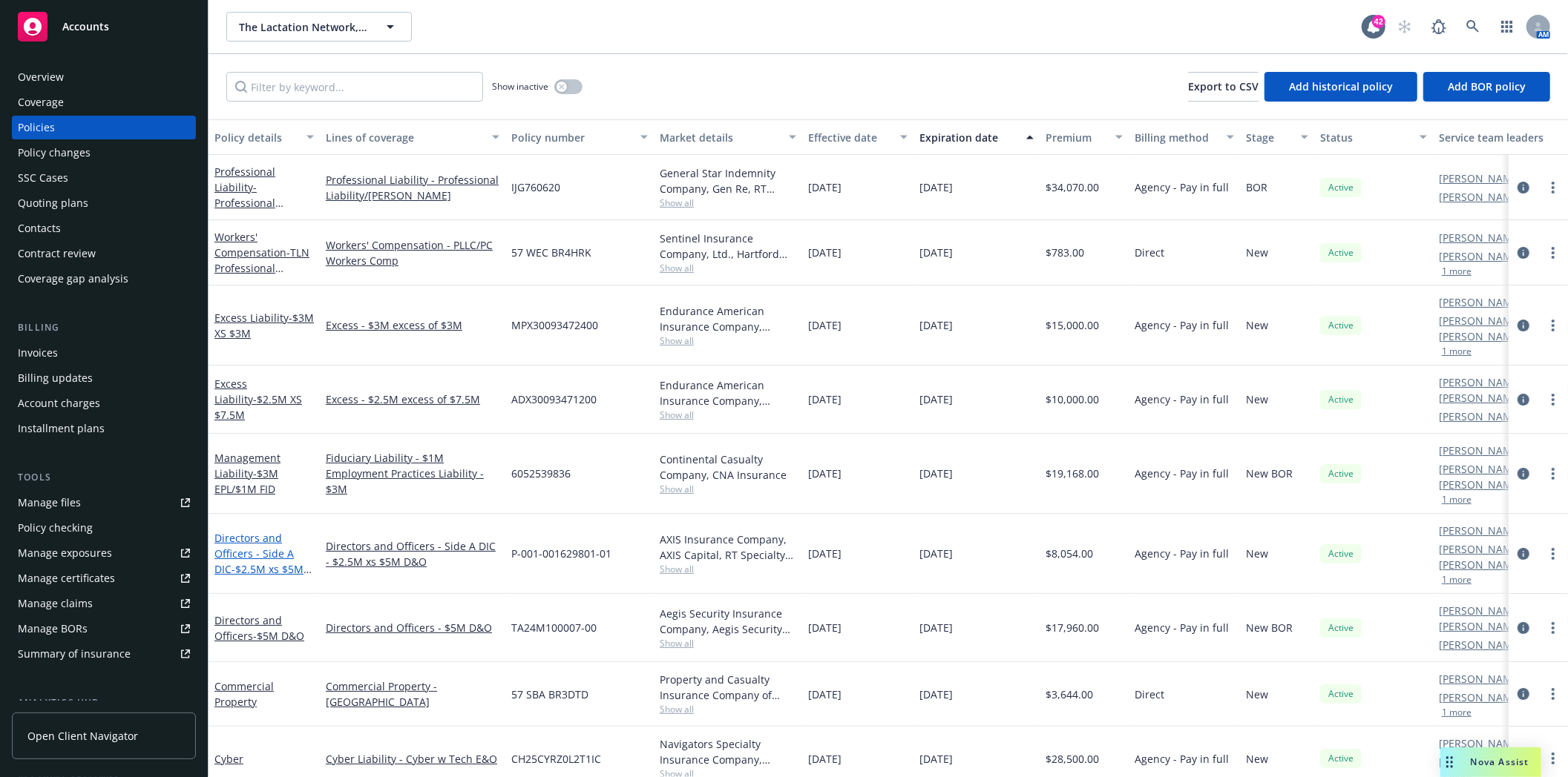
click at [240, 531] on link "Directors and Officers - Side A DIC - $2.5M xs $5M D&O Limit" at bounding box center [258, 561] width 89 height 61
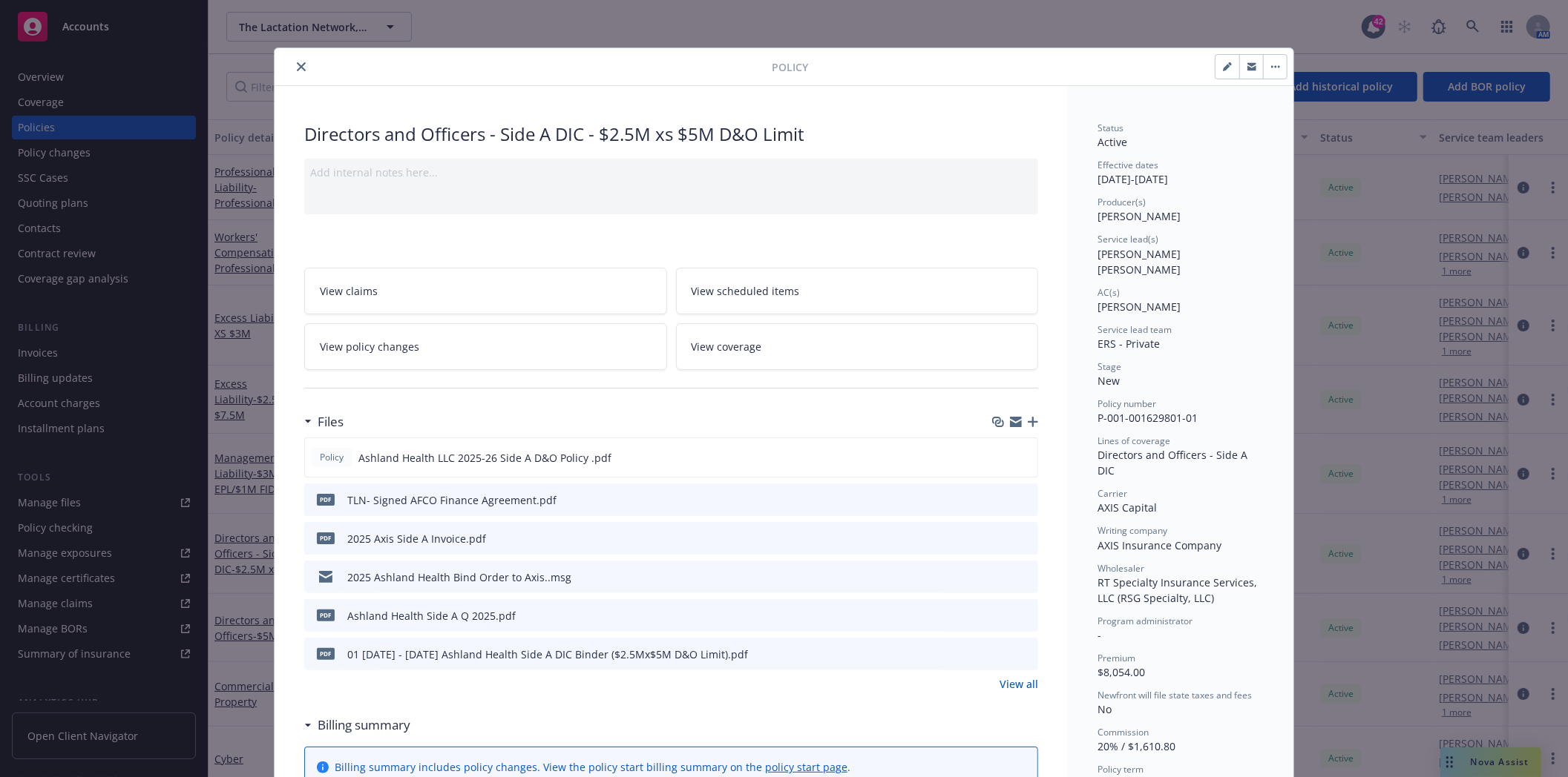
click at [1028, 687] on link "View all" at bounding box center [1018, 684] width 39 height 15
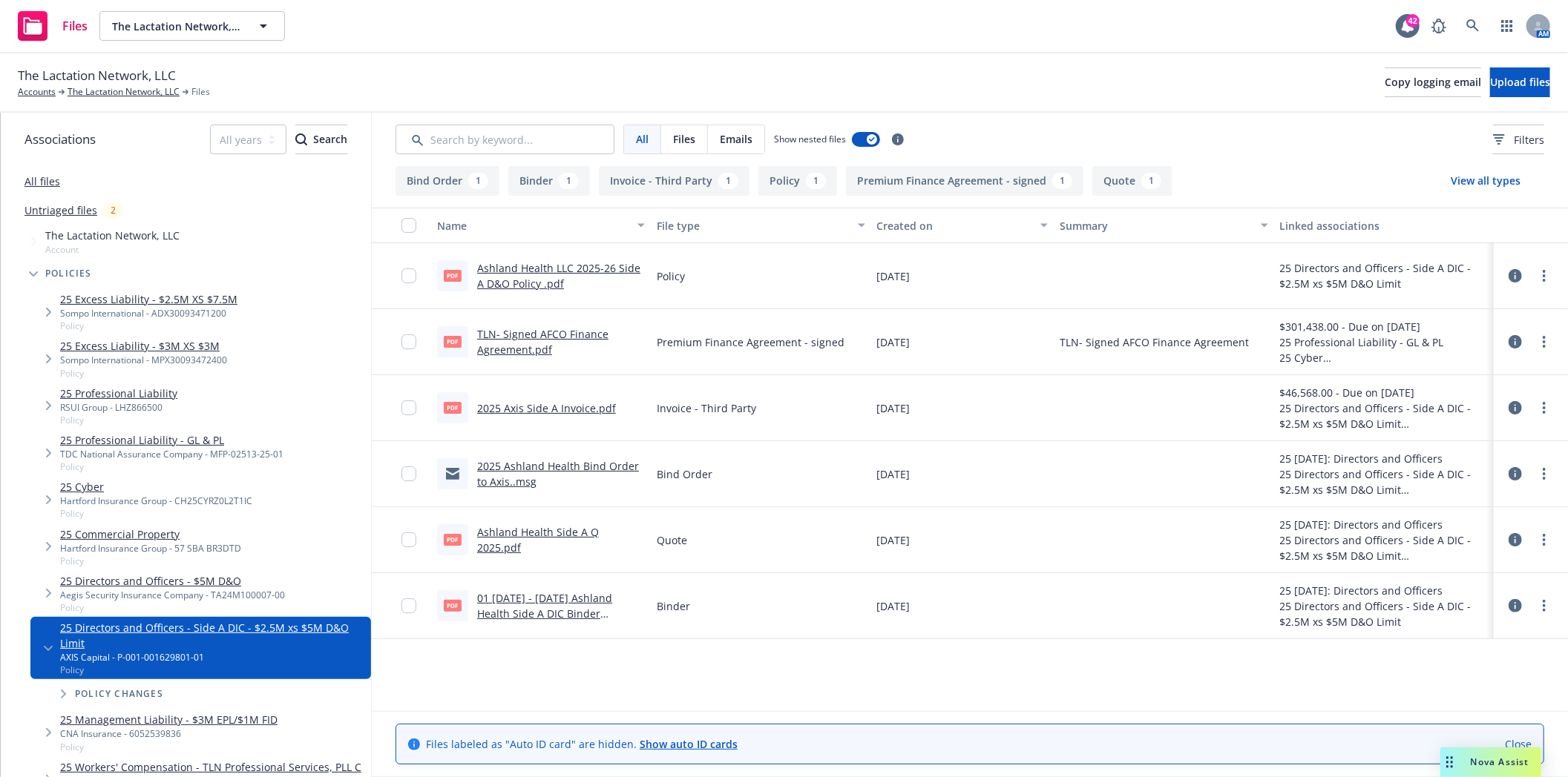
click at [551, 619] on link "01 [DATE] - [DATE] Ashland Health Side A DIC Binder ($2.5Mx$5M D&O Limit).pdf" at bounding box center [546, 613] width 137 height 45
click at [410, 606] on input "checkbox" at bounding box center [408, 605] width 14 height 14
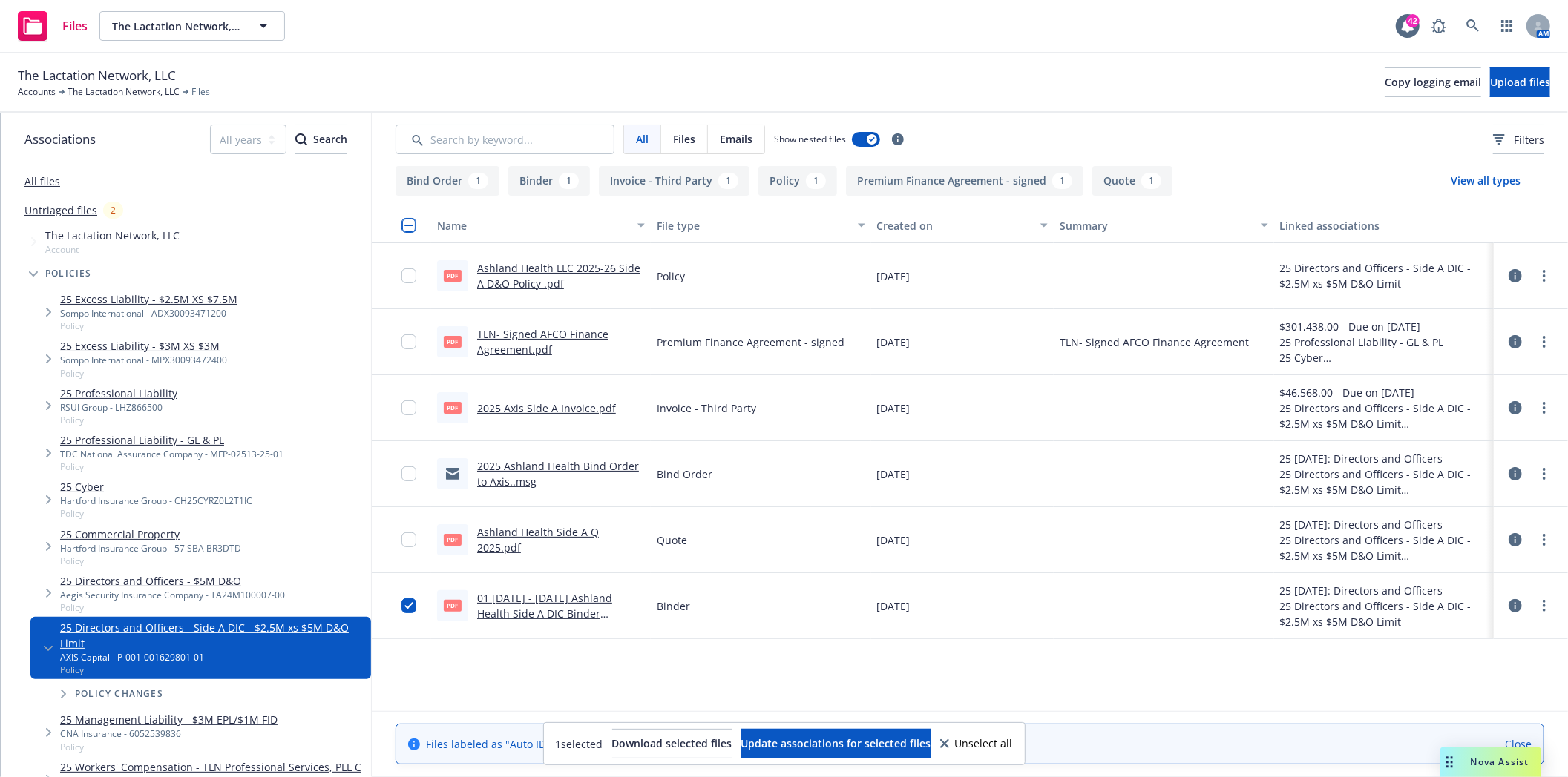
click at [516, 538] on link "Ashland Health Side A Q 2025.pdf" at bounding box center [538, 540] width 122 height 30
click at [410, 542] on input "checkbox" at bounding box center [408, 539] width 14 height 14
click at [628, 744] on span "Download selected files" at bounding box center [672, 743] width 121 height 14
click at [412, 544] on input "checkbox" at bounding box center [408, 539] width 14 height 14
click at [408, 606] on input "checkbox" at bounding box center [408, 605] width 14 height 14
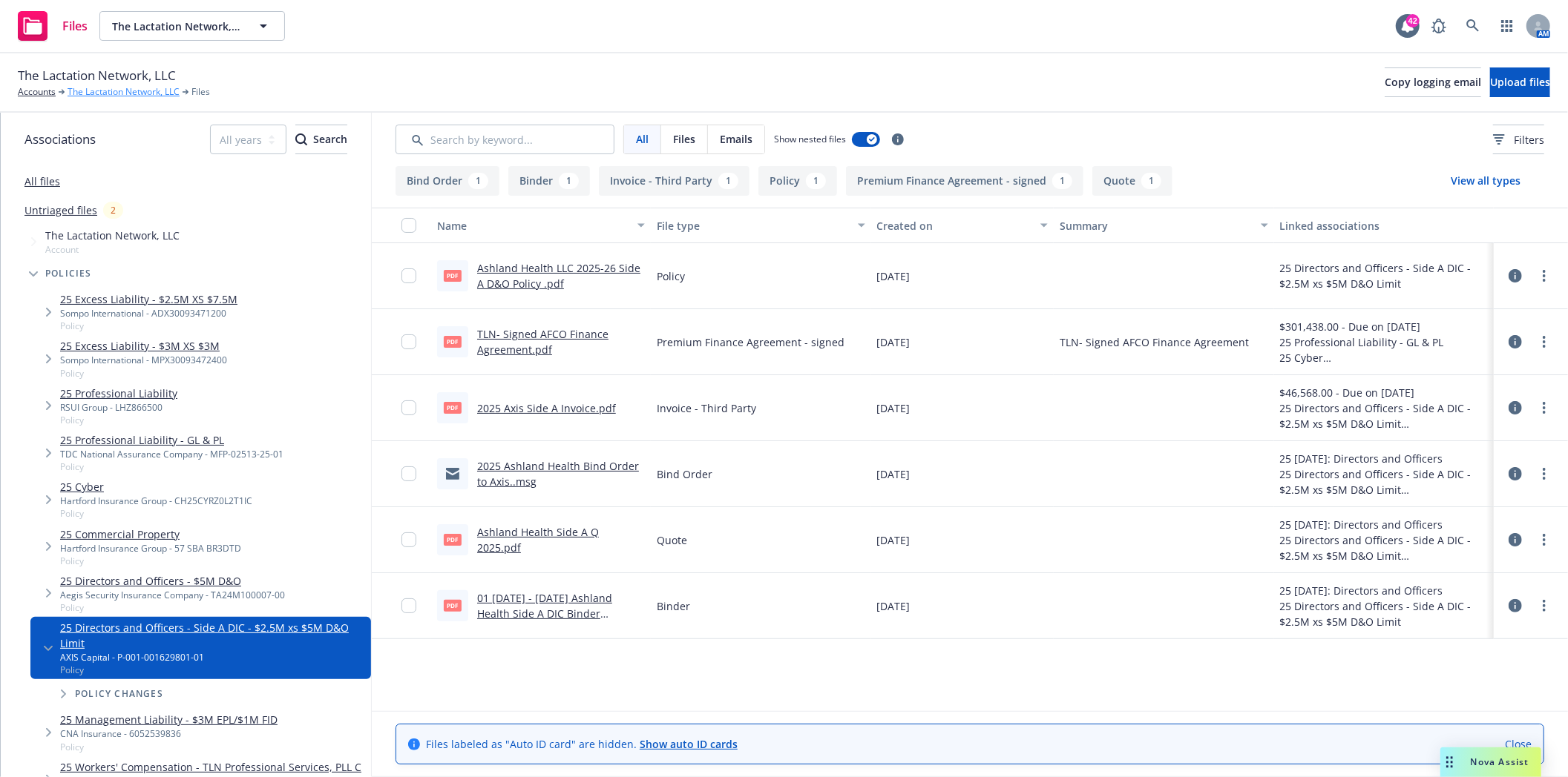
click at [91, 96] on link "The Lactation Network, LLC" at bounding box center [123, 92] width 112 height 13
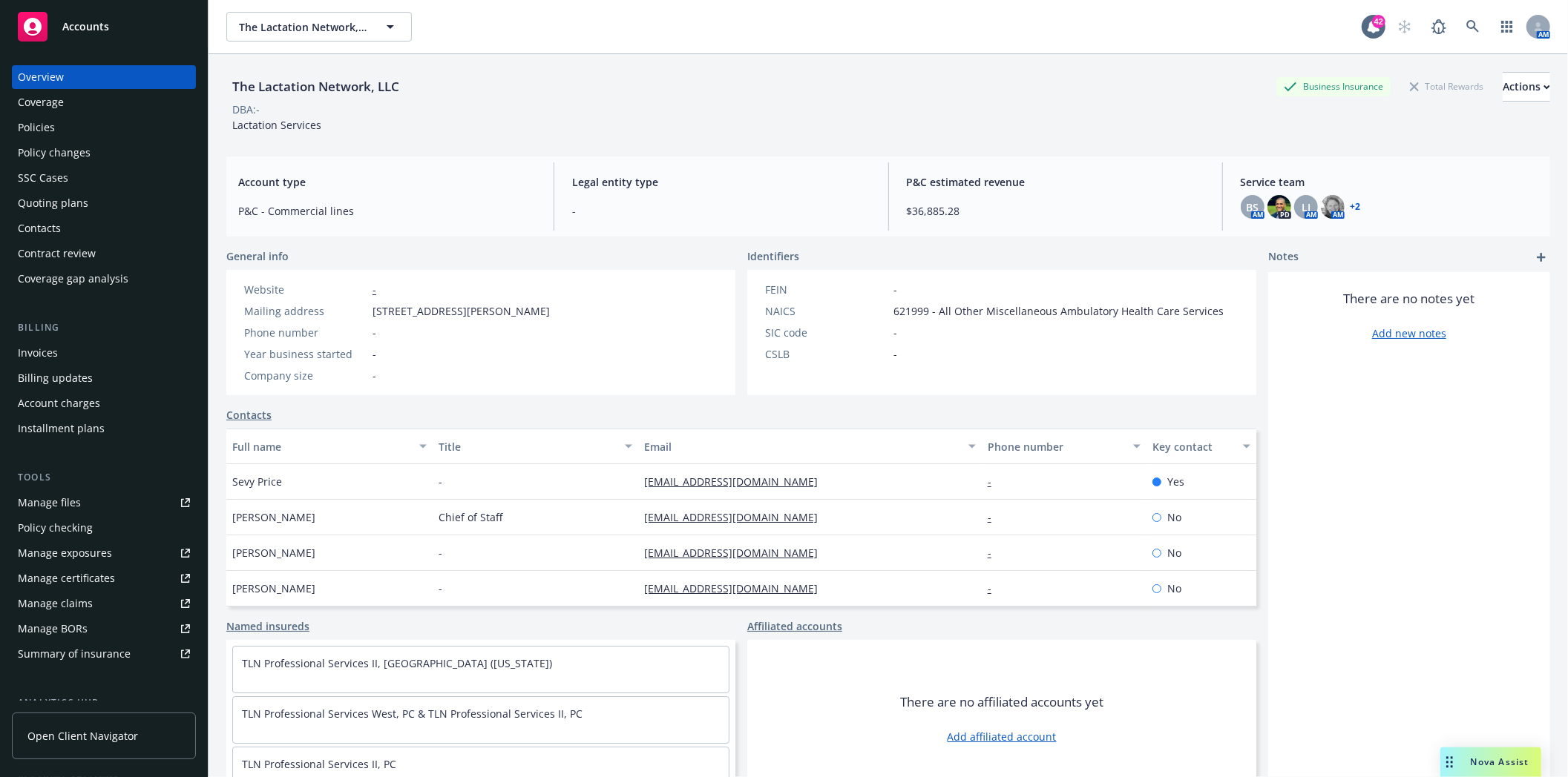
click at [47, 130] on div "Policies" at bounding box center [36, 127] width 37 height 24
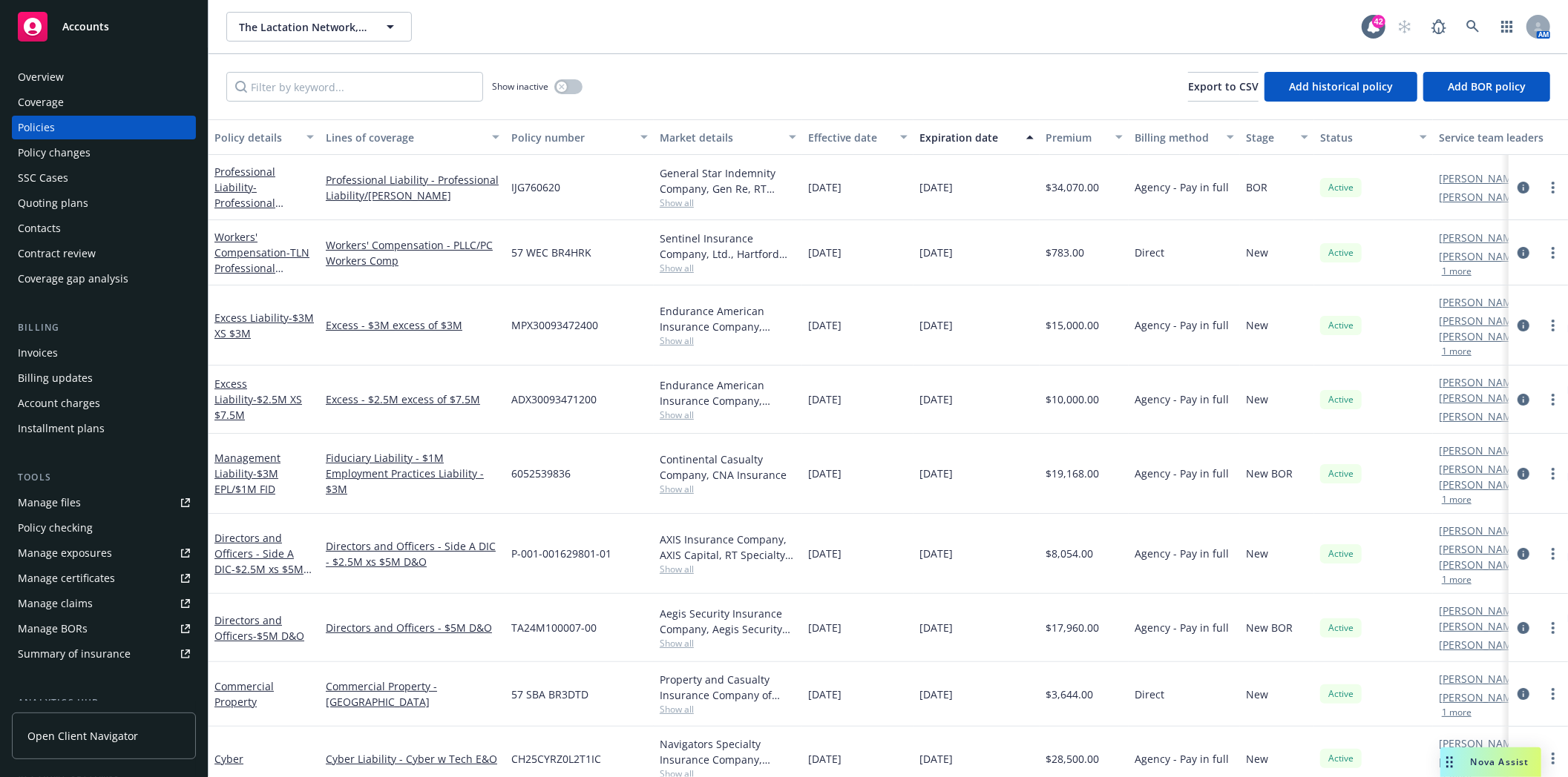
scroll to position [98, 0]
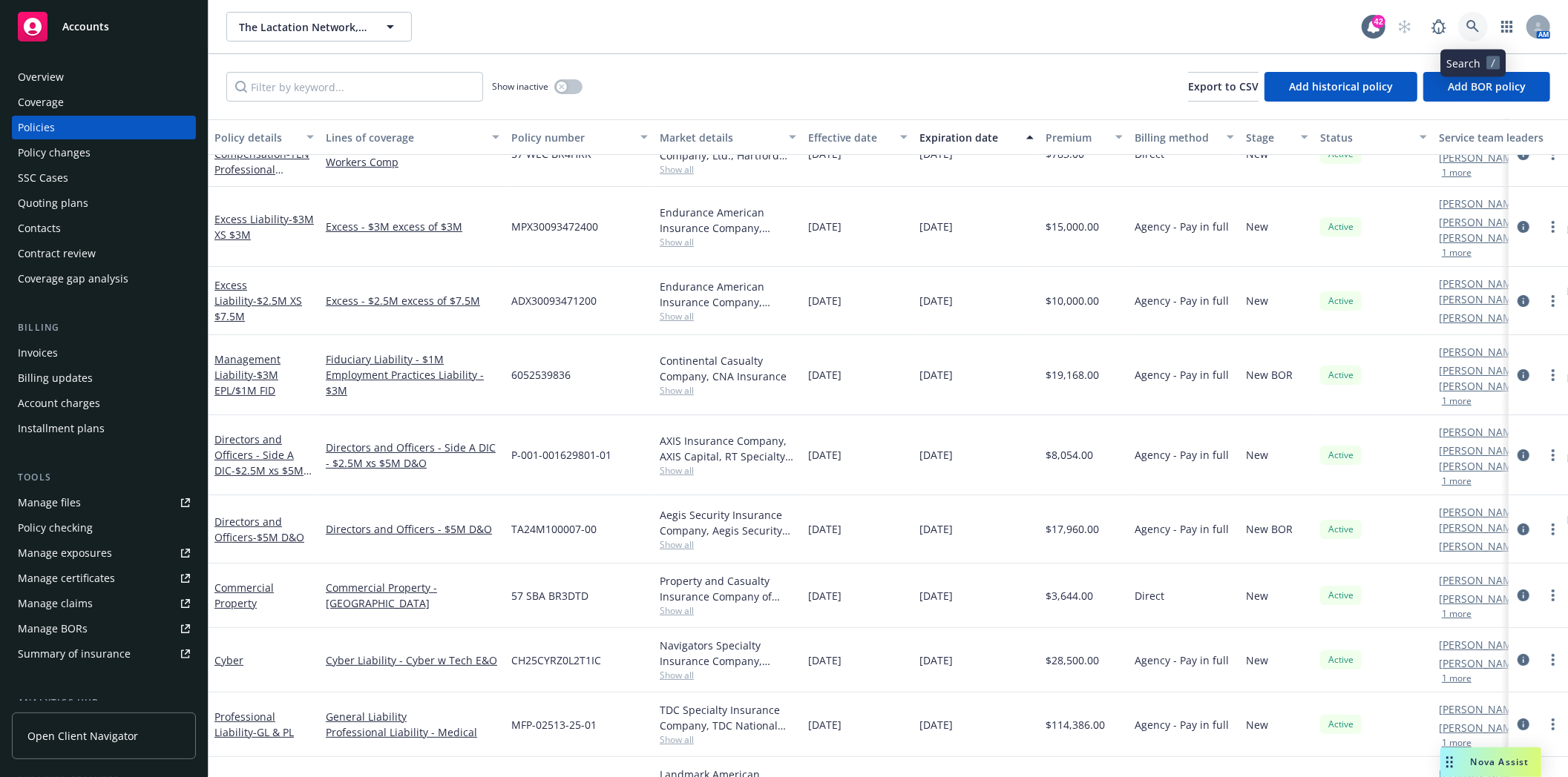
click at [1475, 20] on icon at bounding box center [1473, 27] width 14 height 13
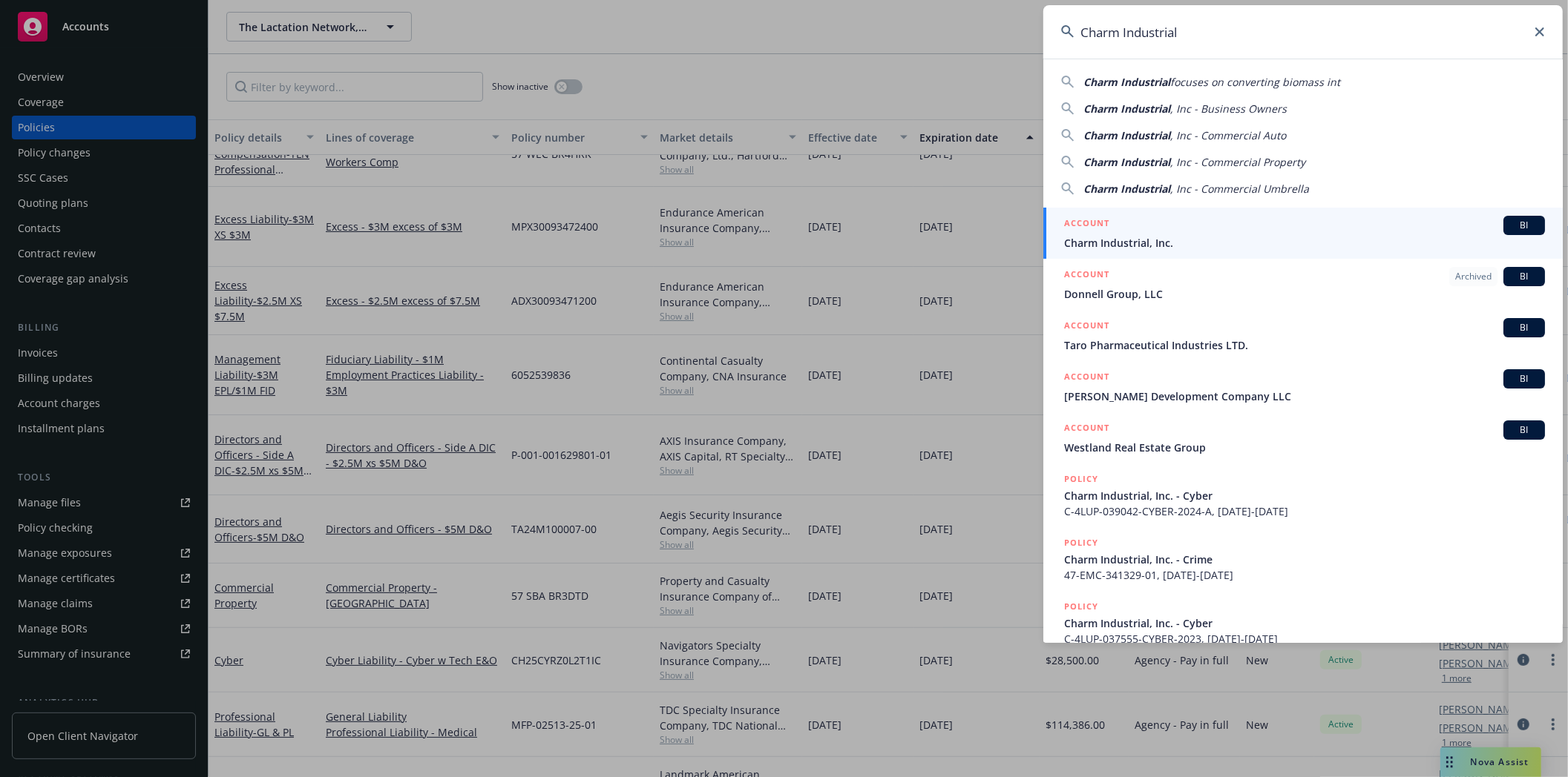
type input "Charm Industrial"
click at [1107, 230] on h5 "ACCOUNT" at bounding box center [1086, 225] width 45 height 17
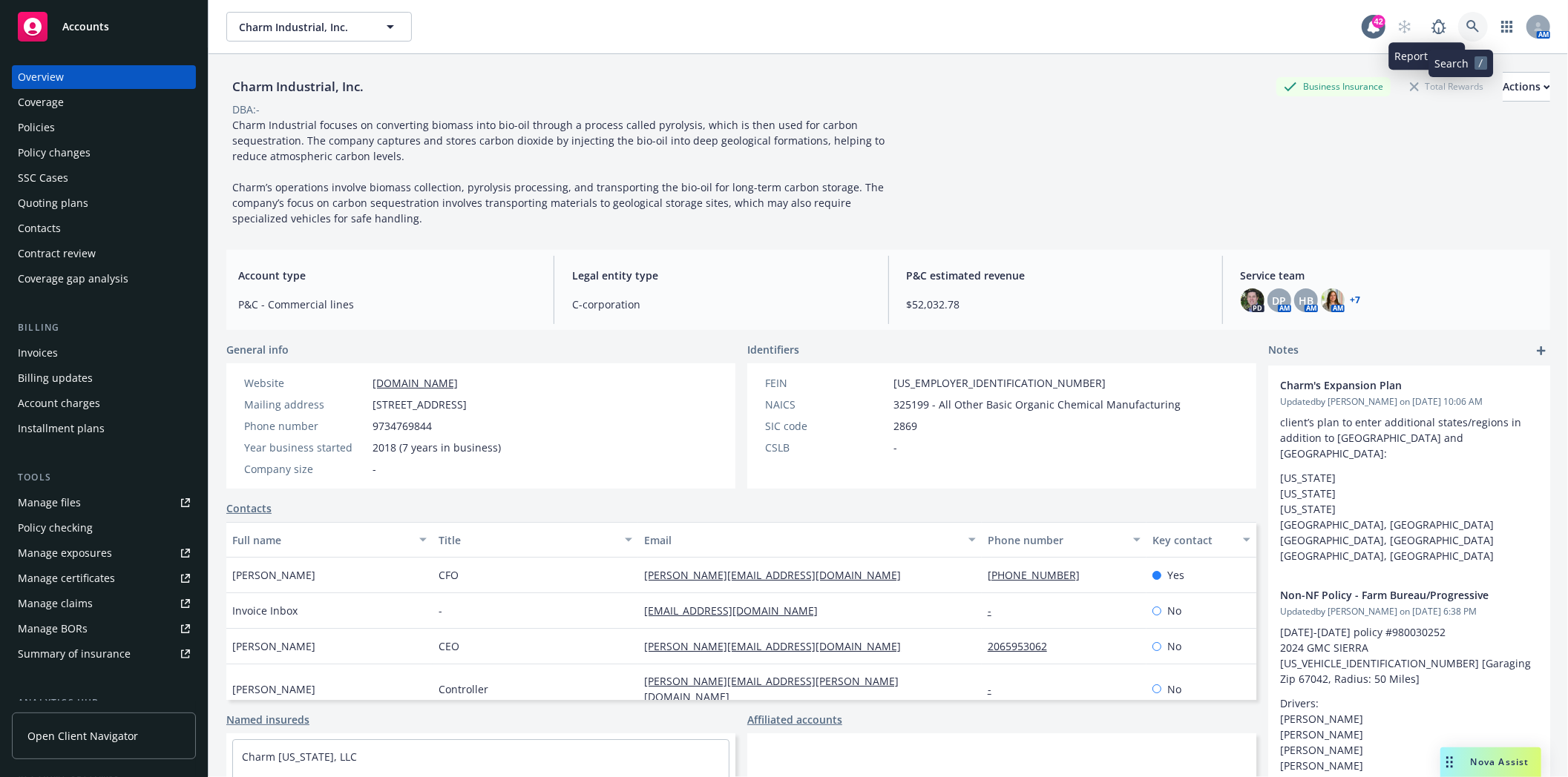
click at [1462, 34] on link at bounding box center [1473, 26] width 30 height 30
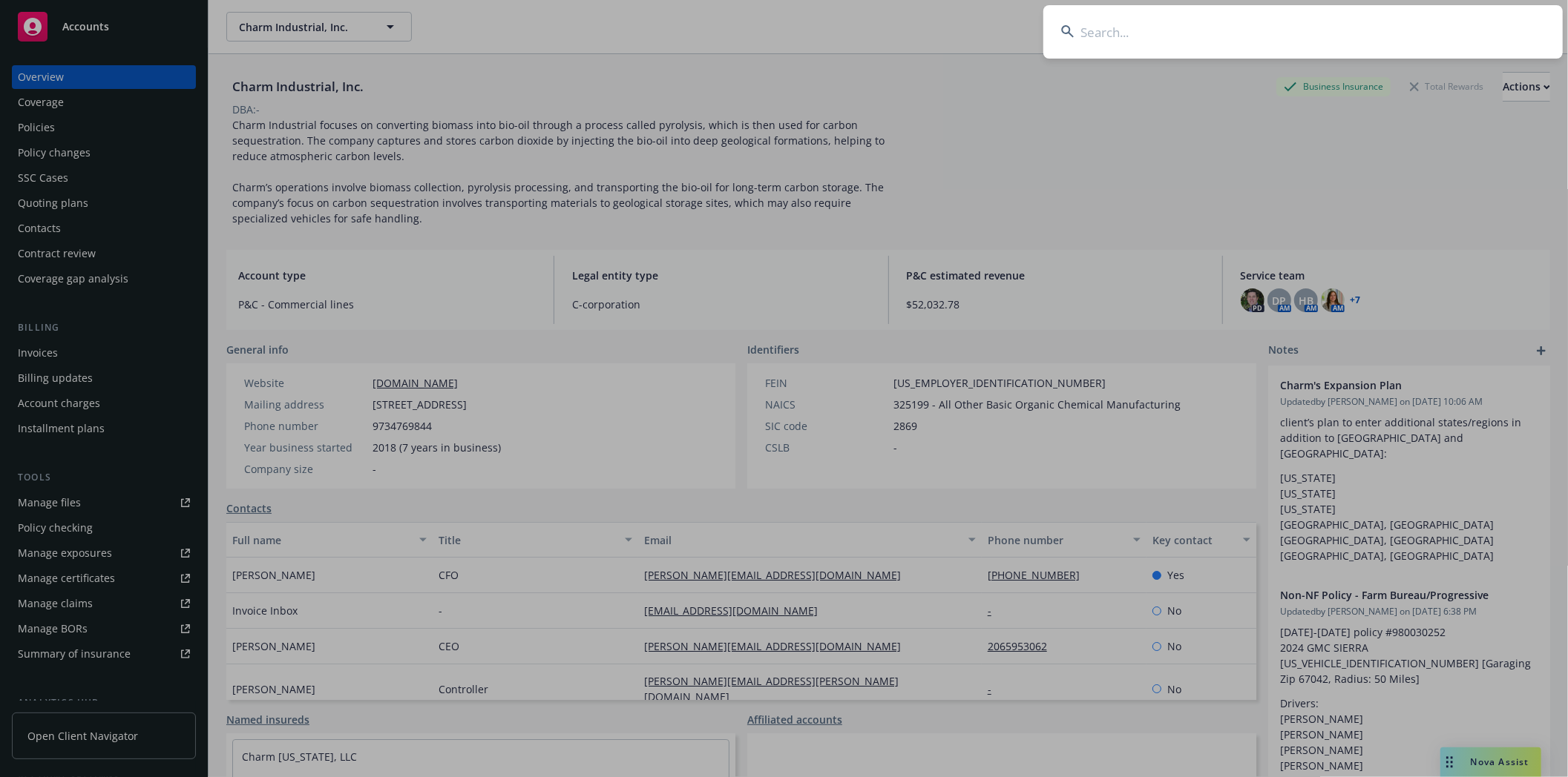
click at [1232, 37] on input at bounding box center [1303, 31] width 520 height 53
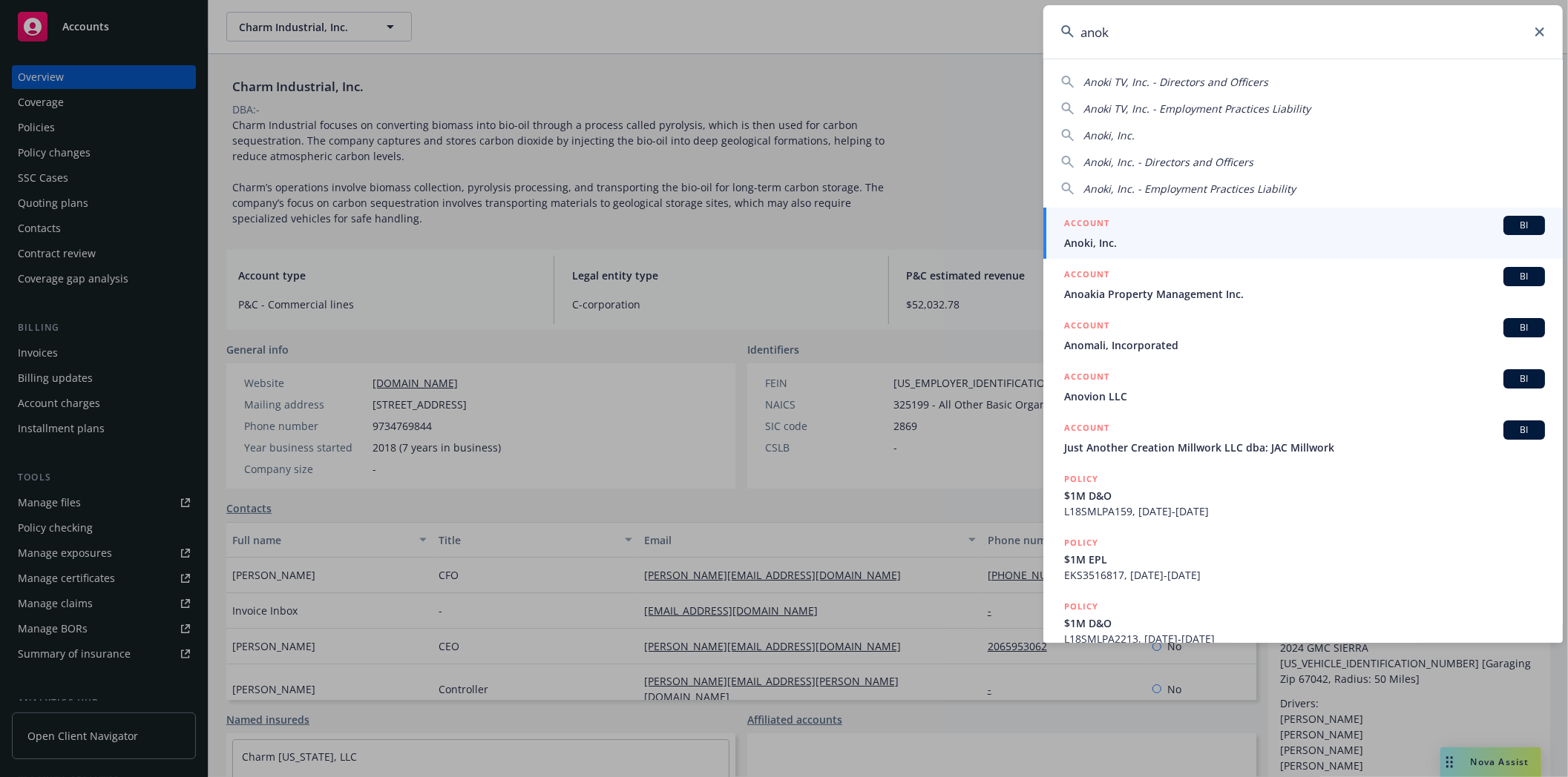
type input "anok"
click at [1102, 223] on h5 "ACCOUNT" at bounding box center [1086, 225] width 45 height 17
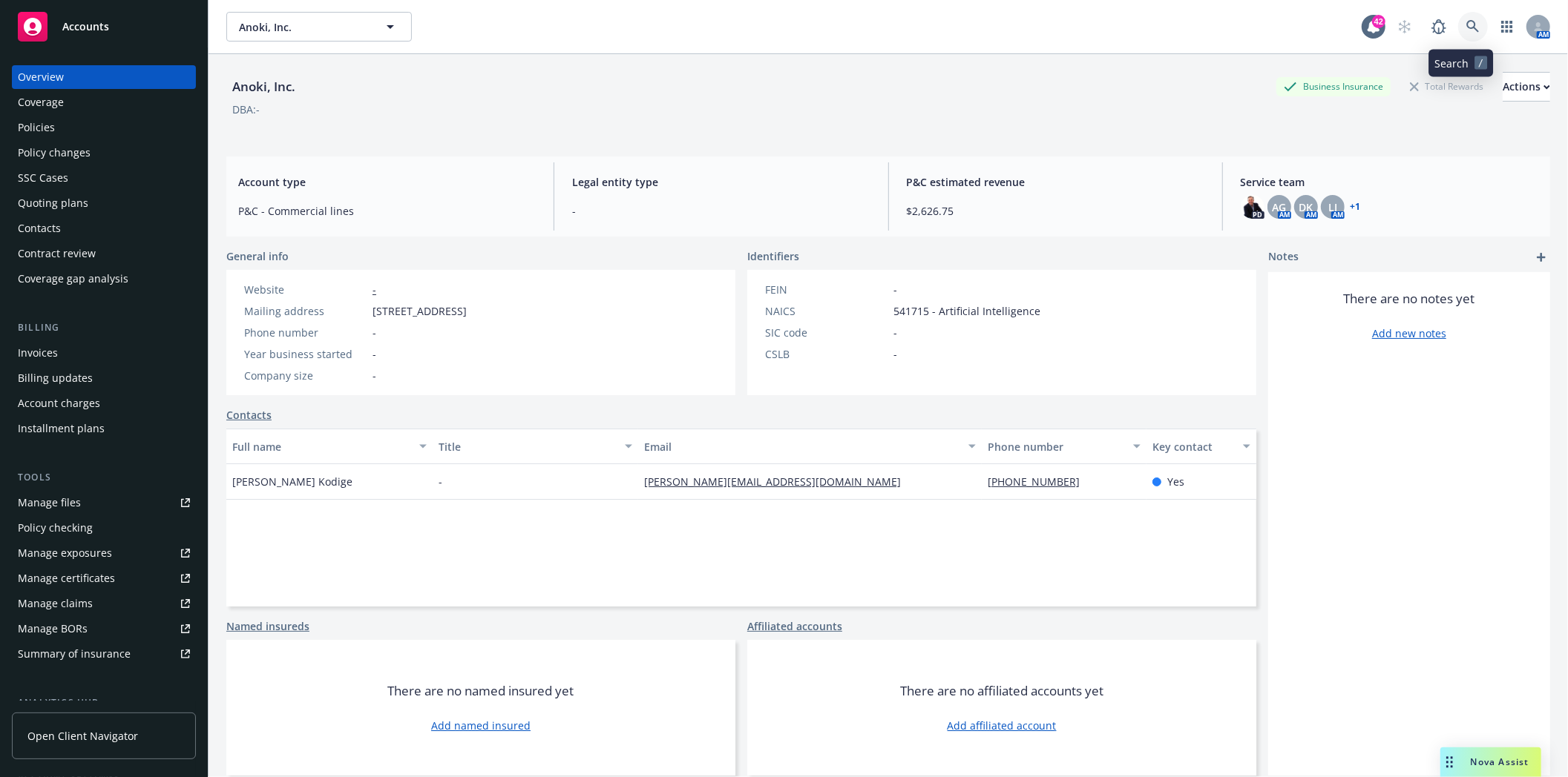
click at [1466, 25] on icon at bounding box center [1473, 27] width 14 height 13
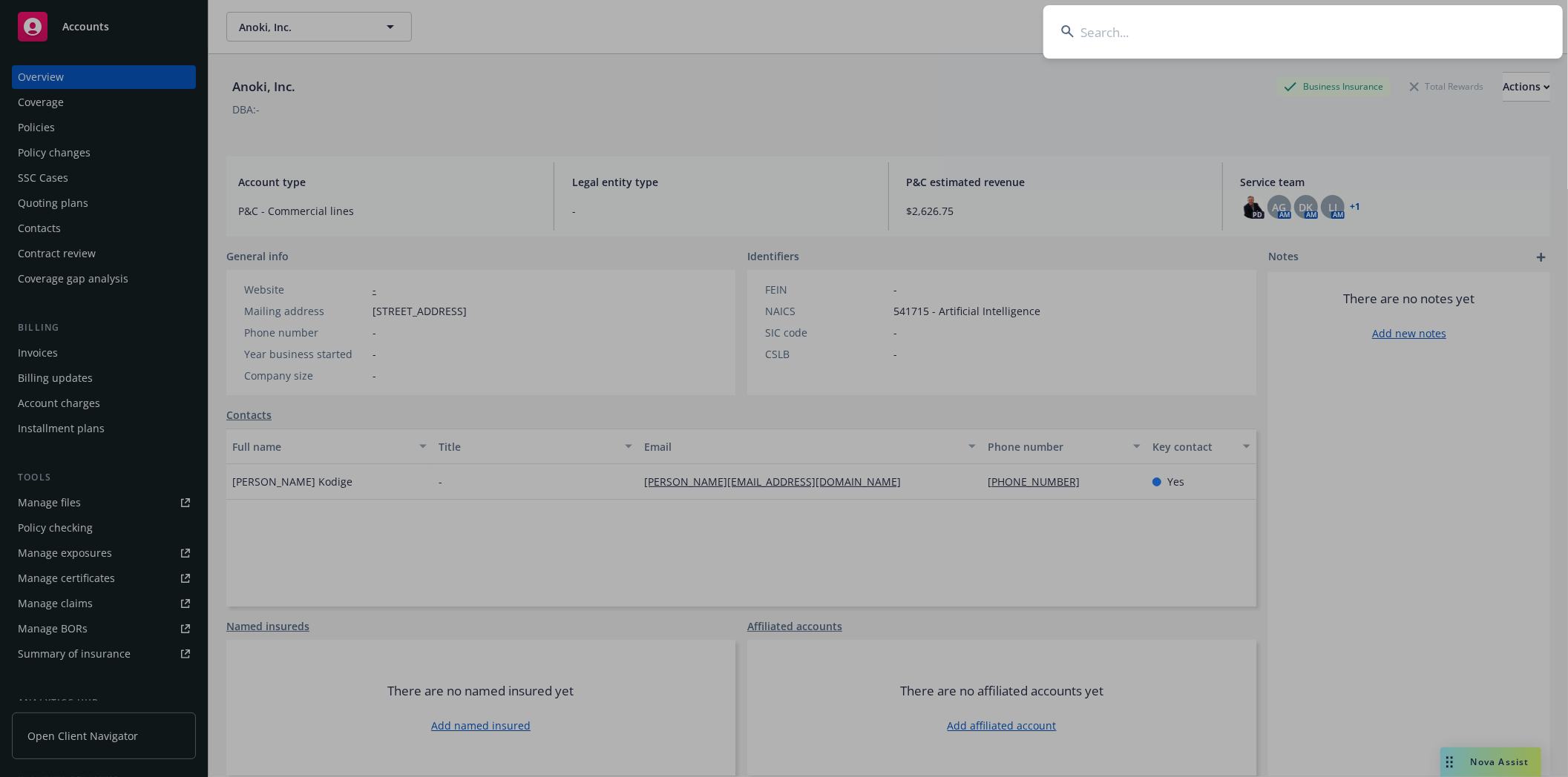
click at [1204, 24] on input at bounding box center [1303, 31] width 520 height 53
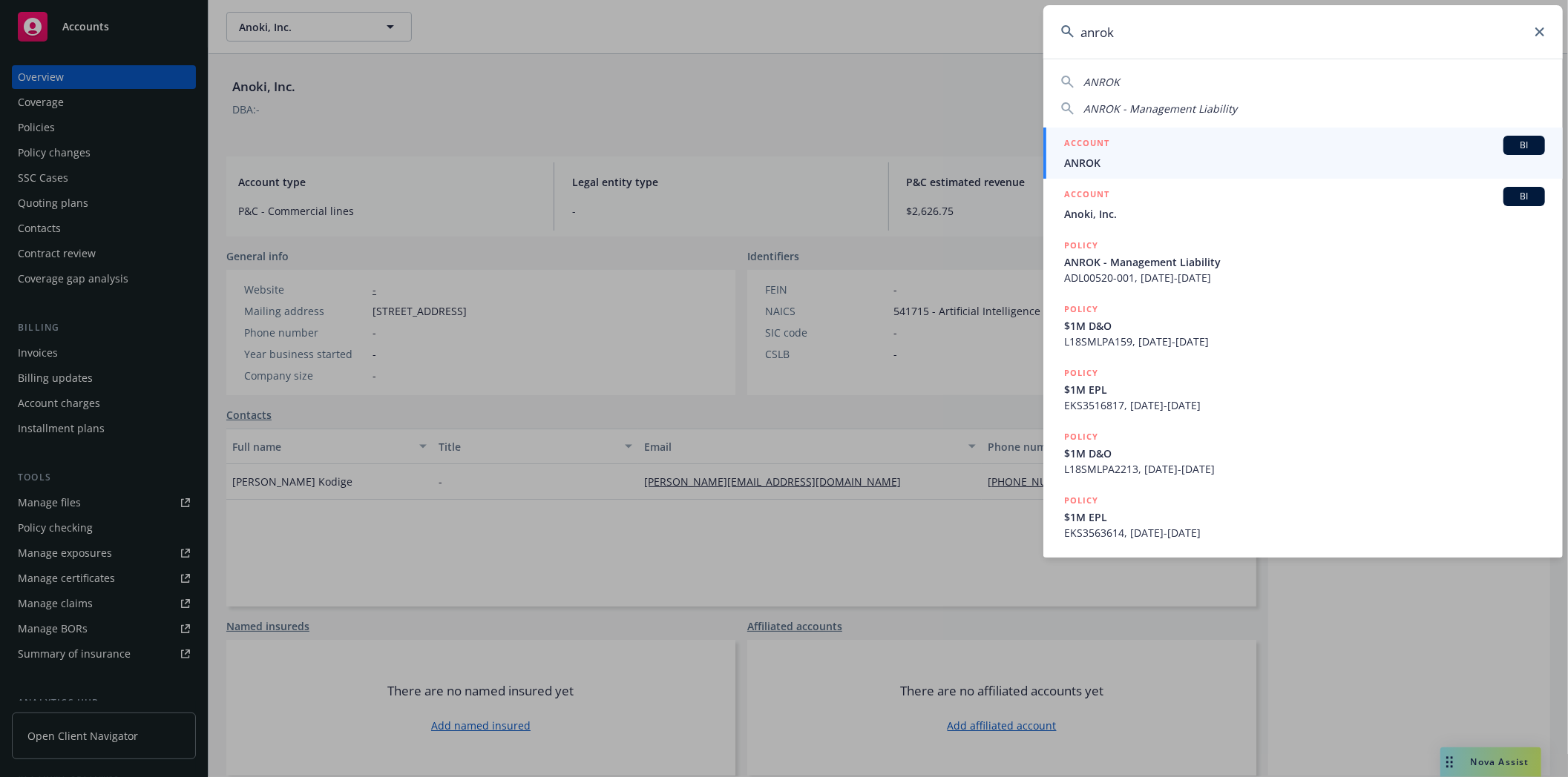
type input "anrok"
click at [1141, 151] on div "ACCOUNT BI" at bounding box center [1304, 146] width 481 height 19
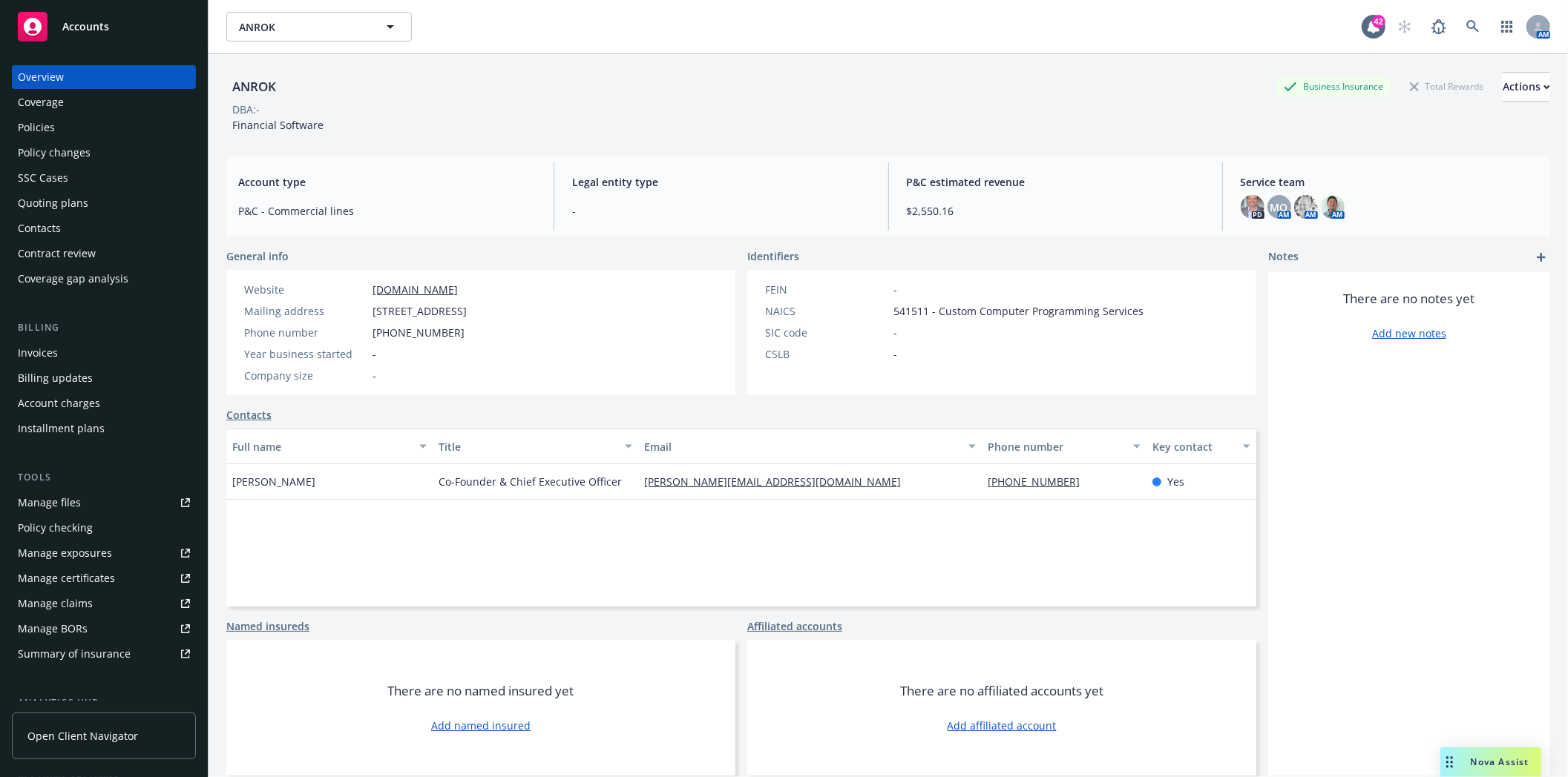
click at [86, 133] on div "Policies" at bounding box center [103, 127] width 172 height 24
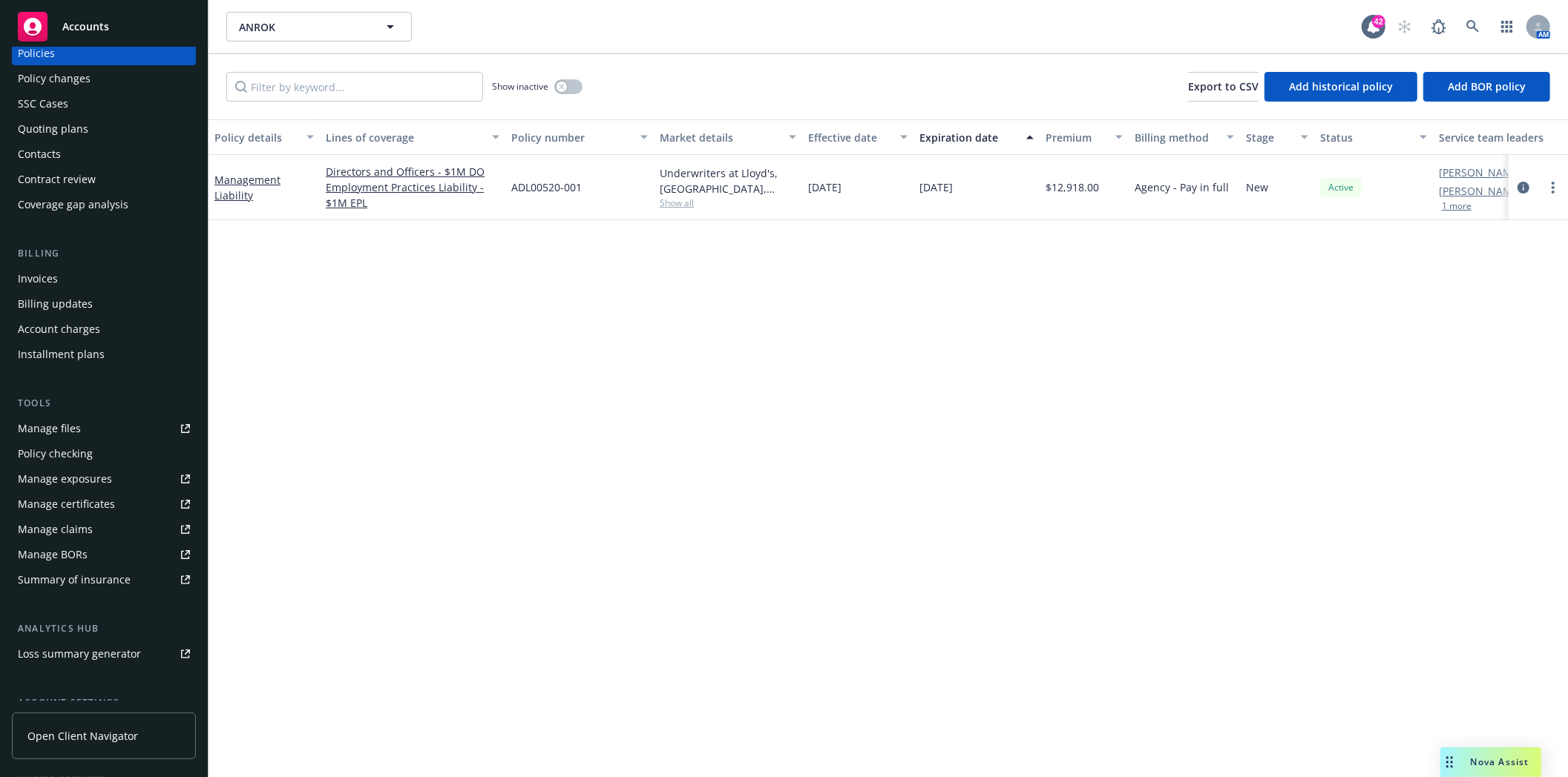
scroll to position [165, 0]
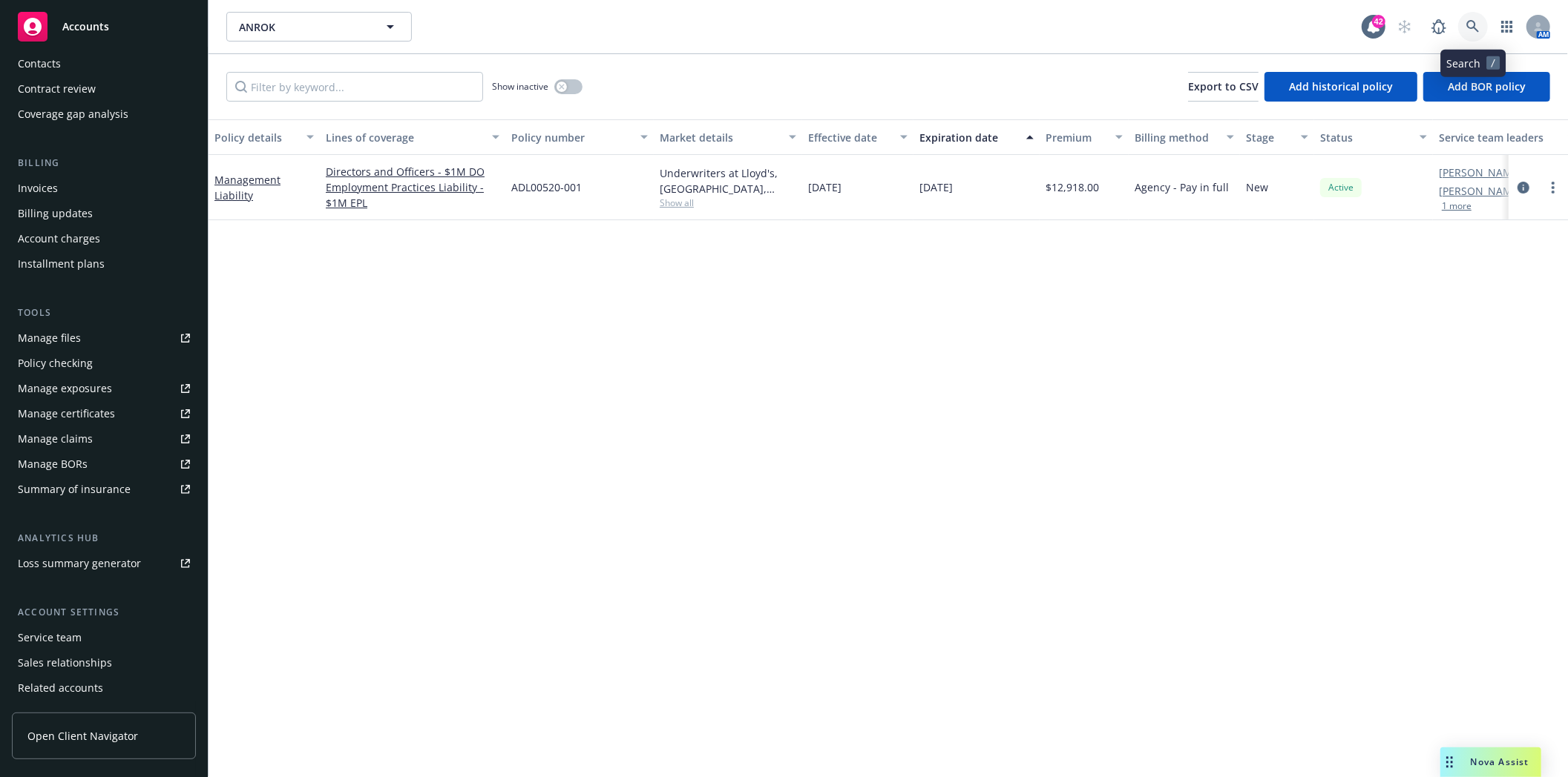
click at [1473, 23] on icon at bounding box center [1473, 27] width 14 height 13
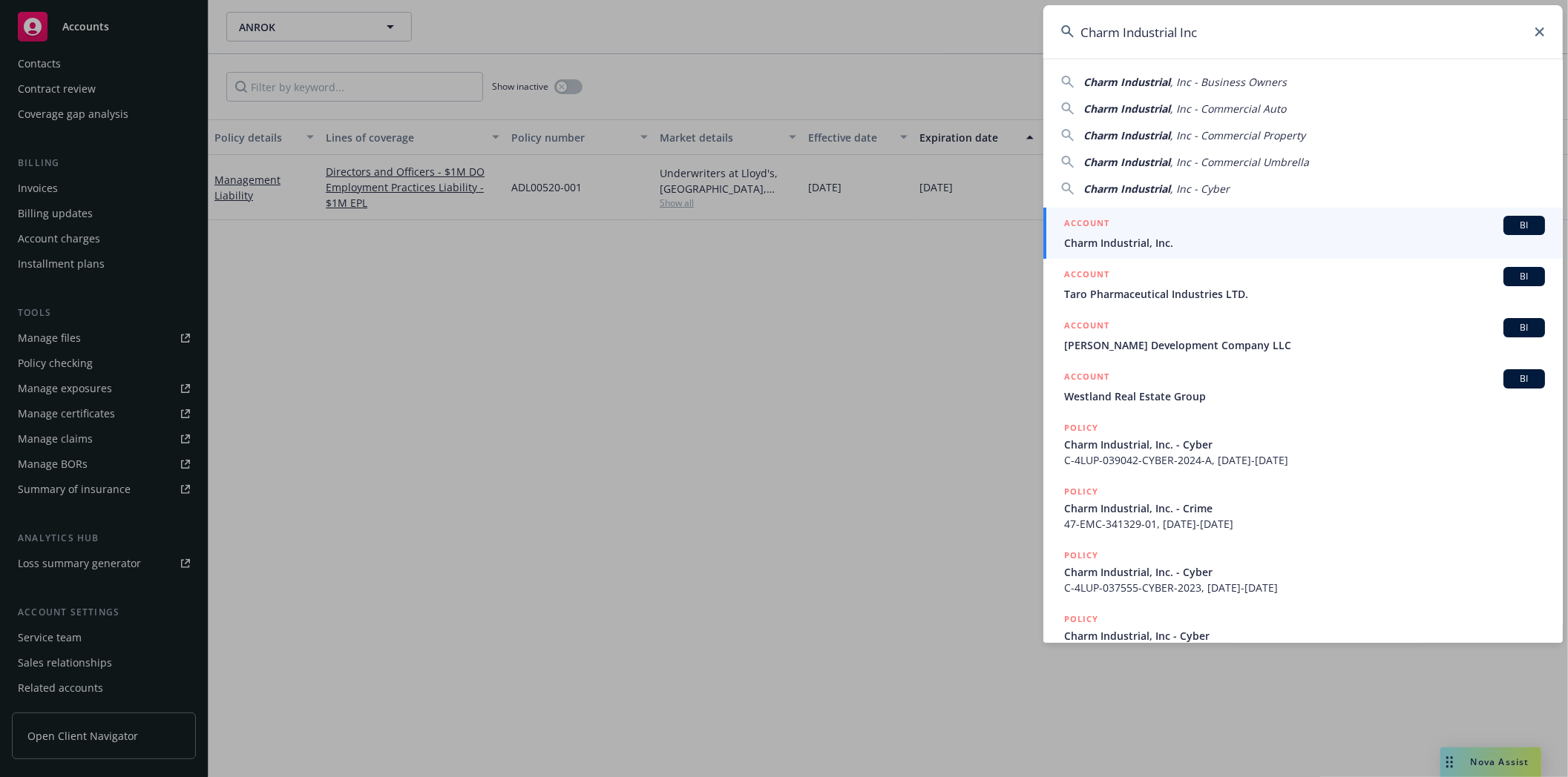
type input "Charm Industrial Inc"
click at [1119, 228] on div "ACCOUNT BI" at bounding box center [1304, 226] width 481 height 19
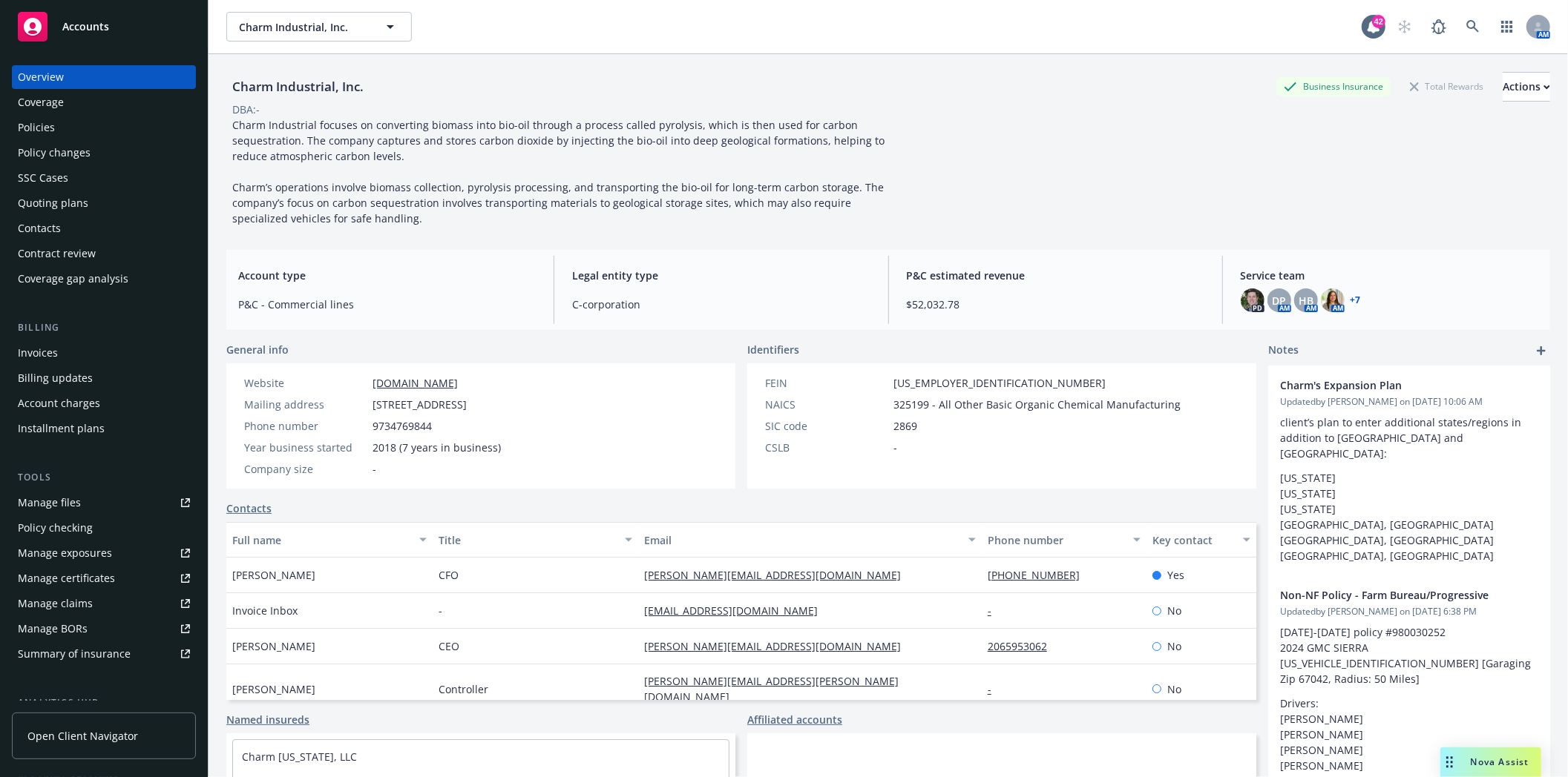
click at [46, 130] on div "Policies" at bounding box center [36, 127] width 37 height 24
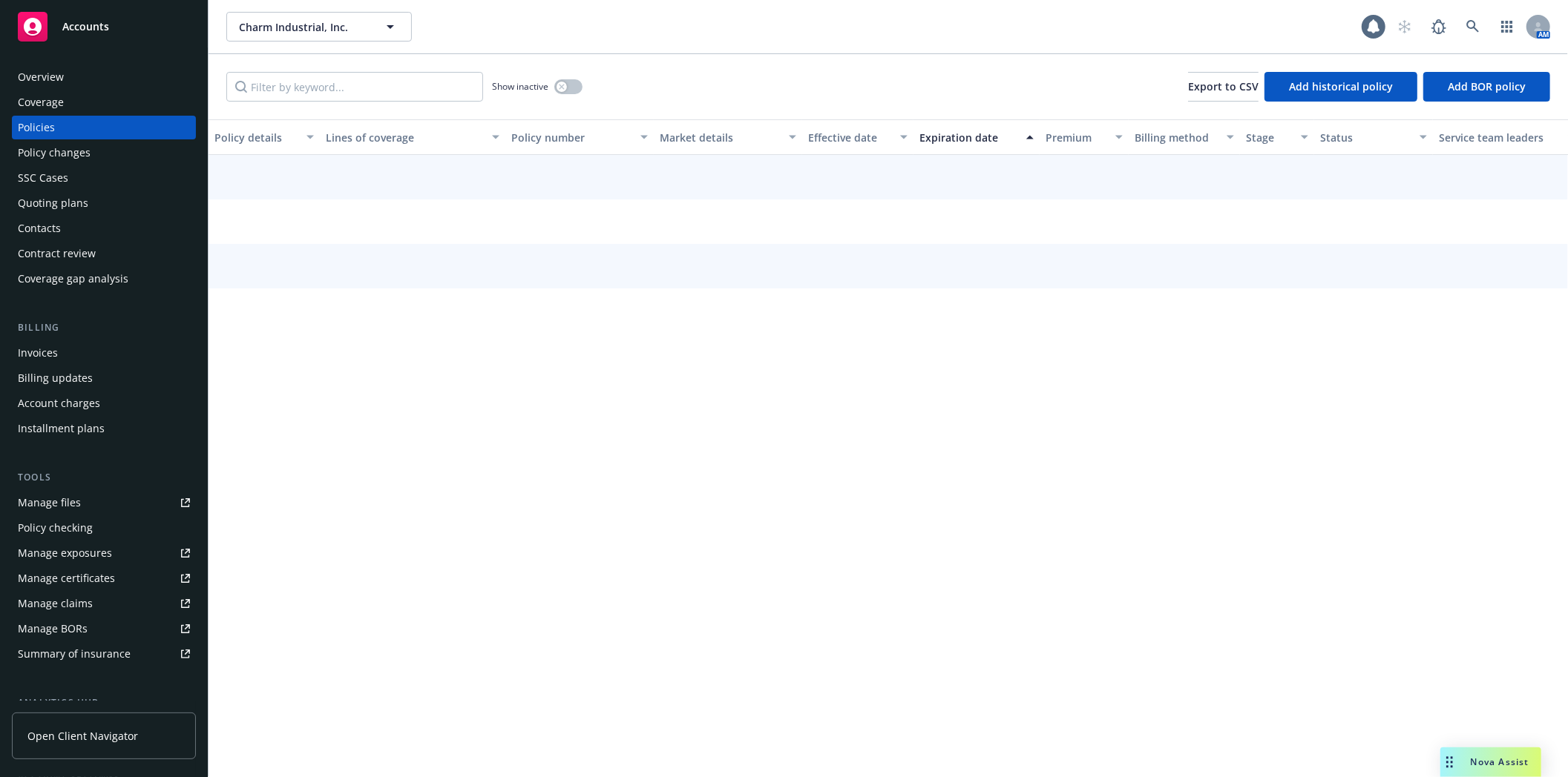
click at [41, 350] on div "Invoices" at bounding box center [38, 353] width 41 height 24
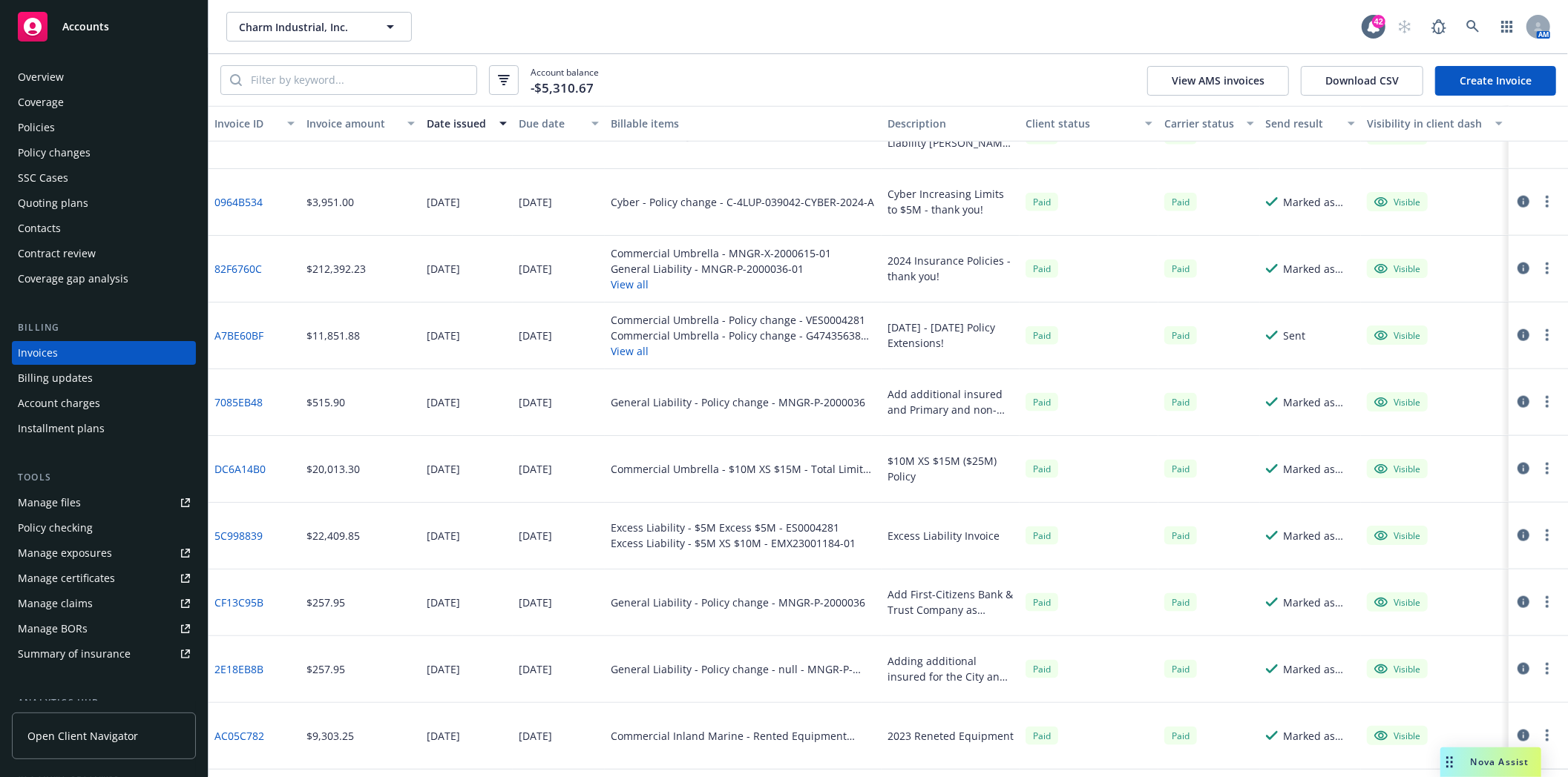
scroll to position [1343, 0]
